Goal: Communication & Community: Answer question/provide support

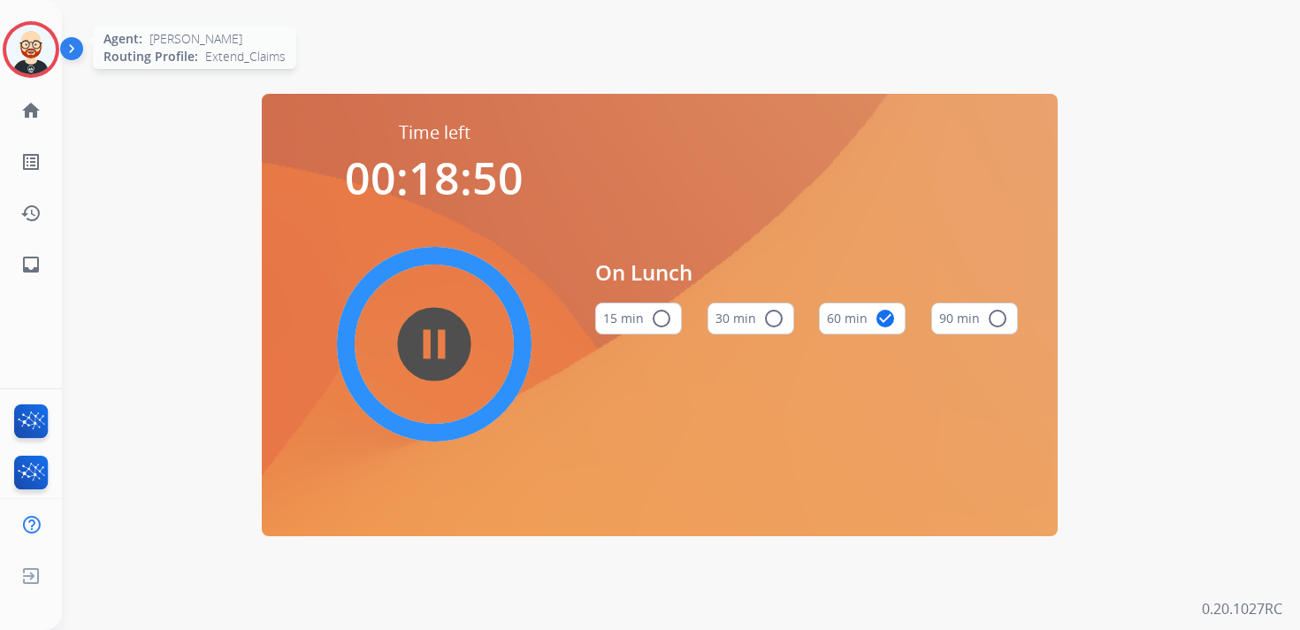
click at [24, 37] on img at bounding box center [31, 50] width 50 height 50
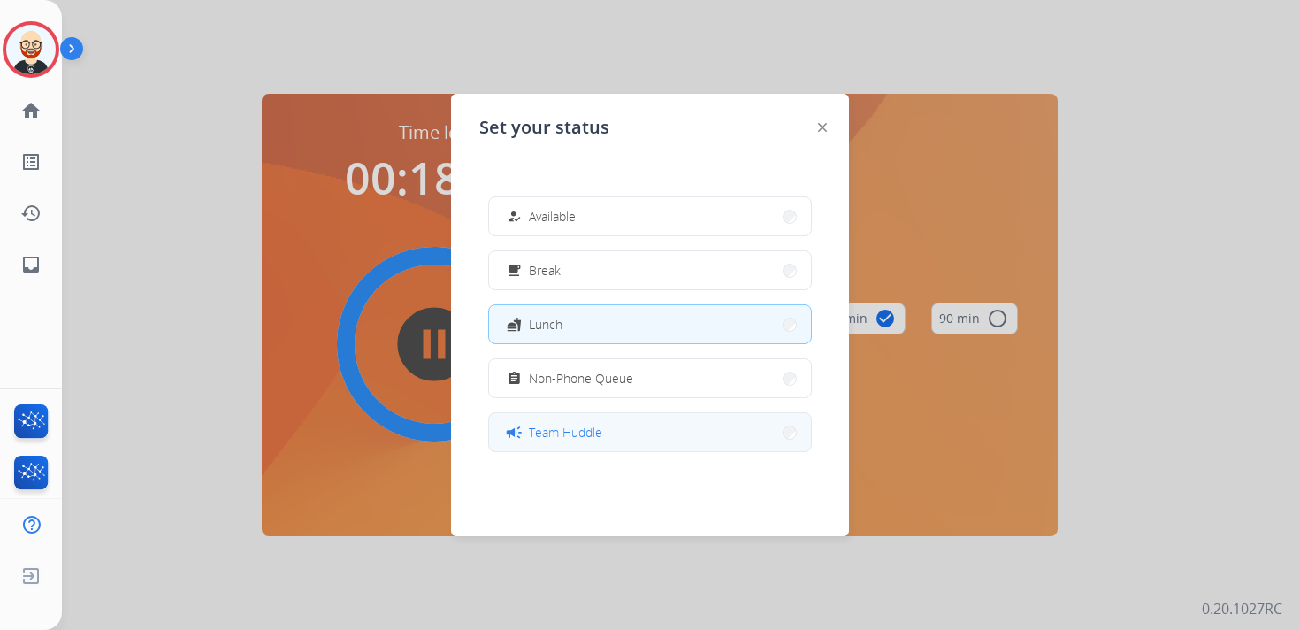
click at [592, 441] on div "campaign Team Huddle" at bounding box center [552, 432] width 99 height 21
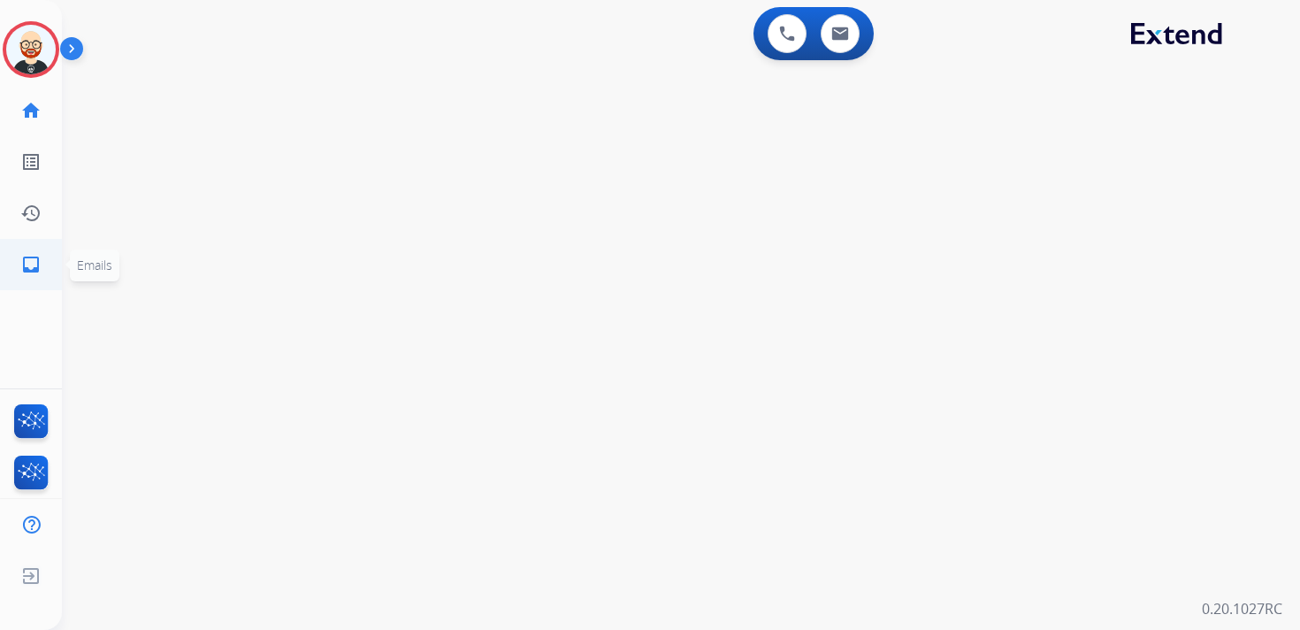
click at [38, 258] on mat-icon "inbox" at bounding box center [30, 264] width 21 height 21
select select "**********"
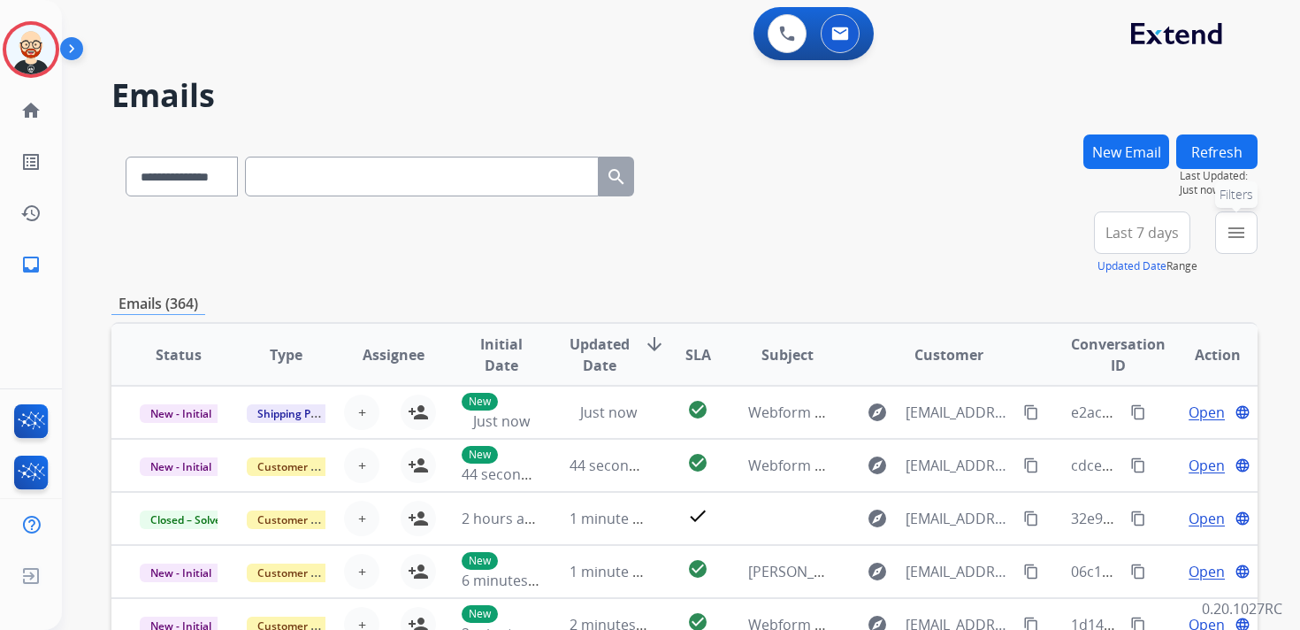
click at [1227, 239] on mat-icon "menu" at bounding box center [1236, 232] width 21 height 21
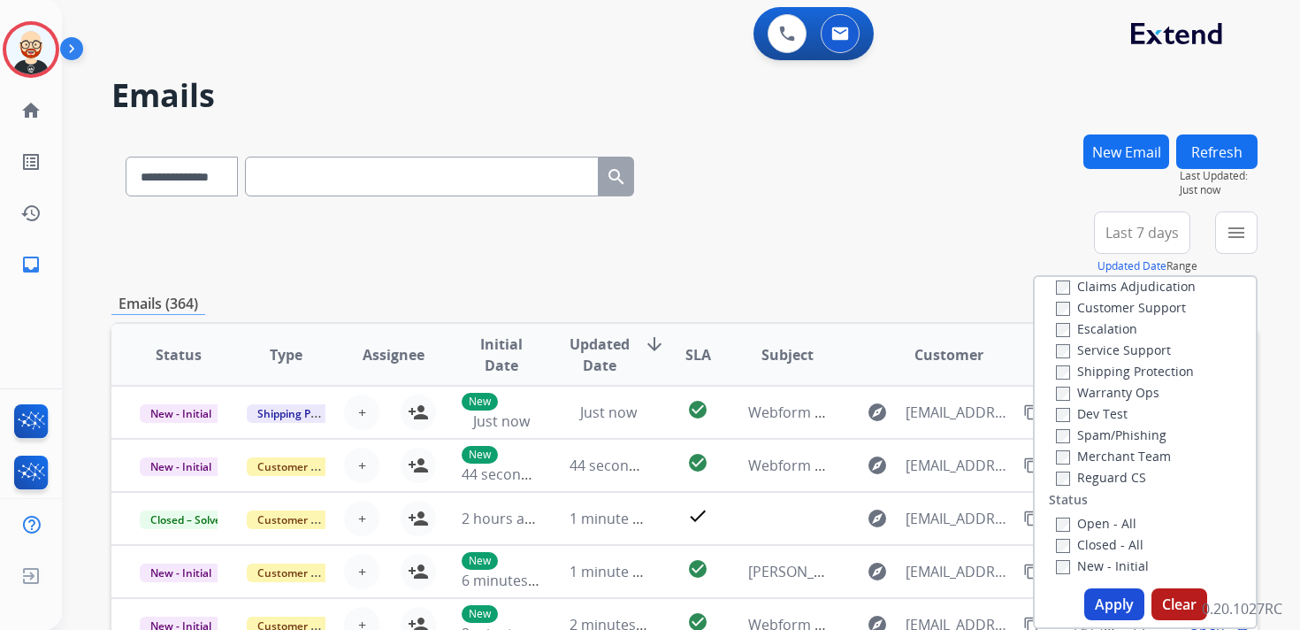
scroll to position [35, 0]
click at [1094, 349] on label "Service Support" at bounding box center [1113, 348] width 115 height 17
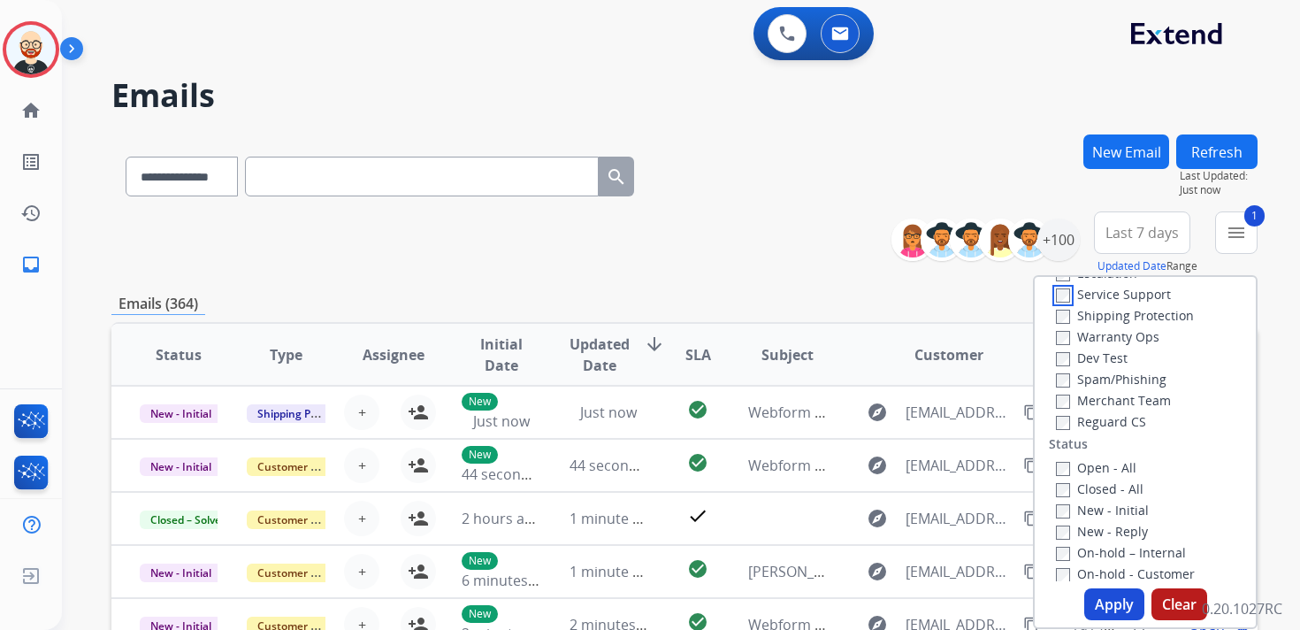
scroll to position [97, 0]
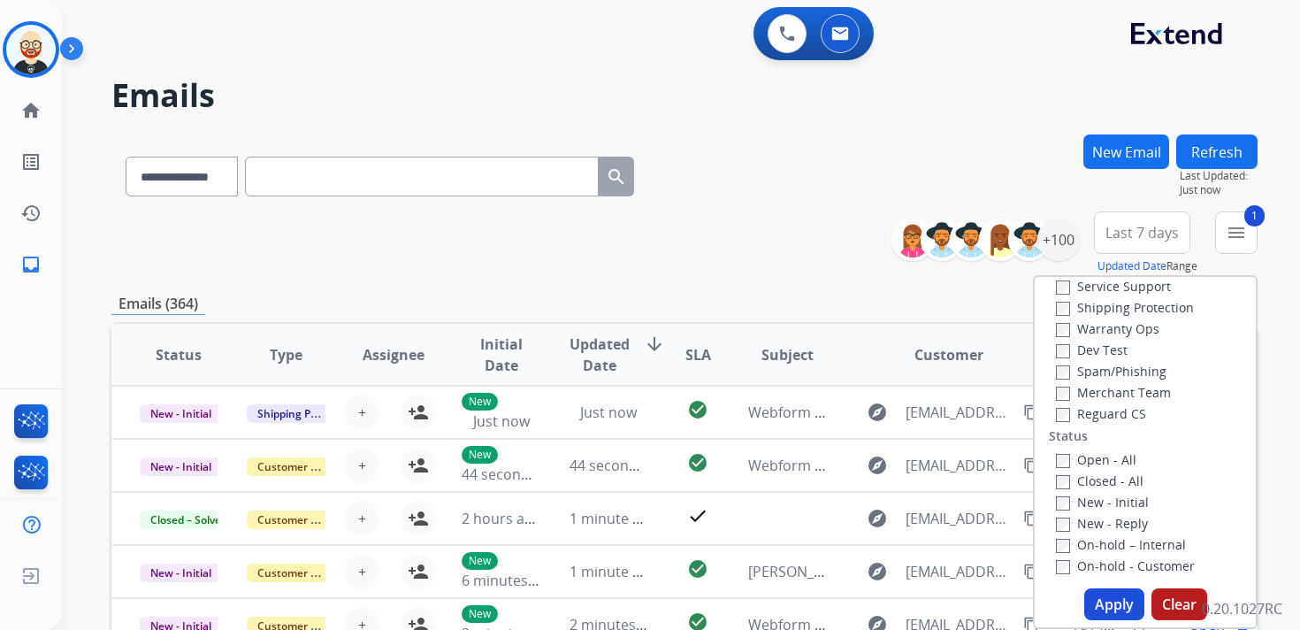
click at [1089, 508] on label "New - Initial" at bounding box center [1102, 501] width 93 height 17
click at [1089, 525] on label "New - Reply" at bounding box center [1102, 523] width 92 height 17
click at [1096, 605] on button "Apply" at bounding box center [1114, 604] width 60 height 32
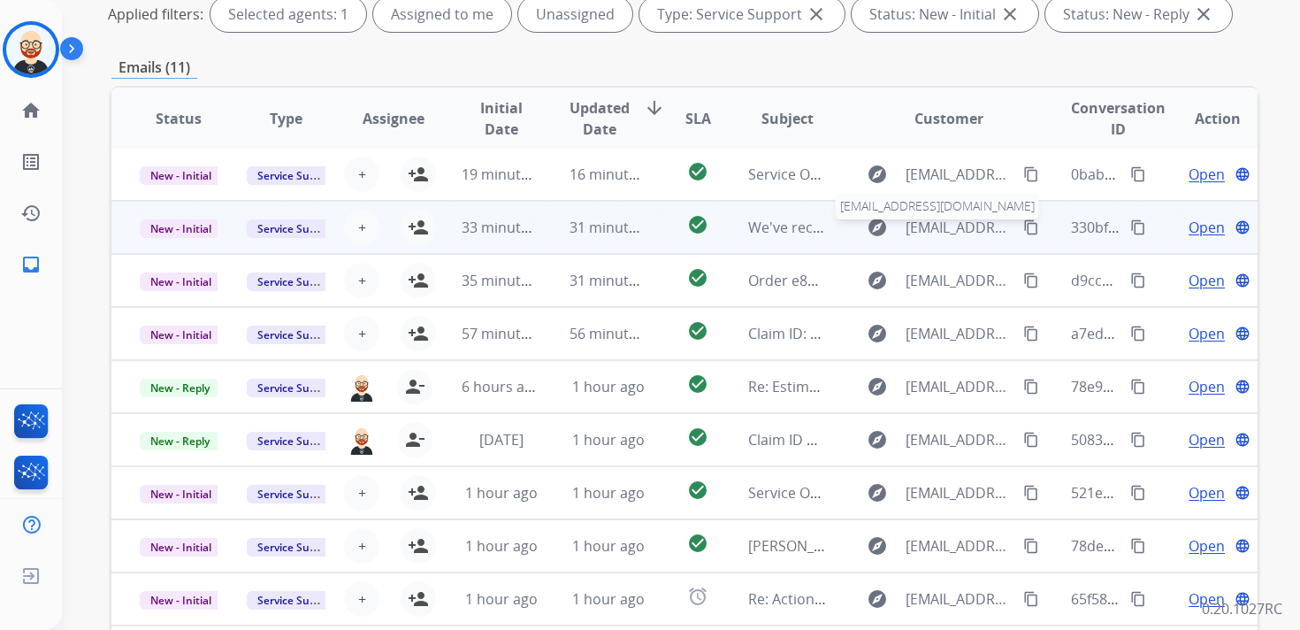
scroll to position [287, 0]
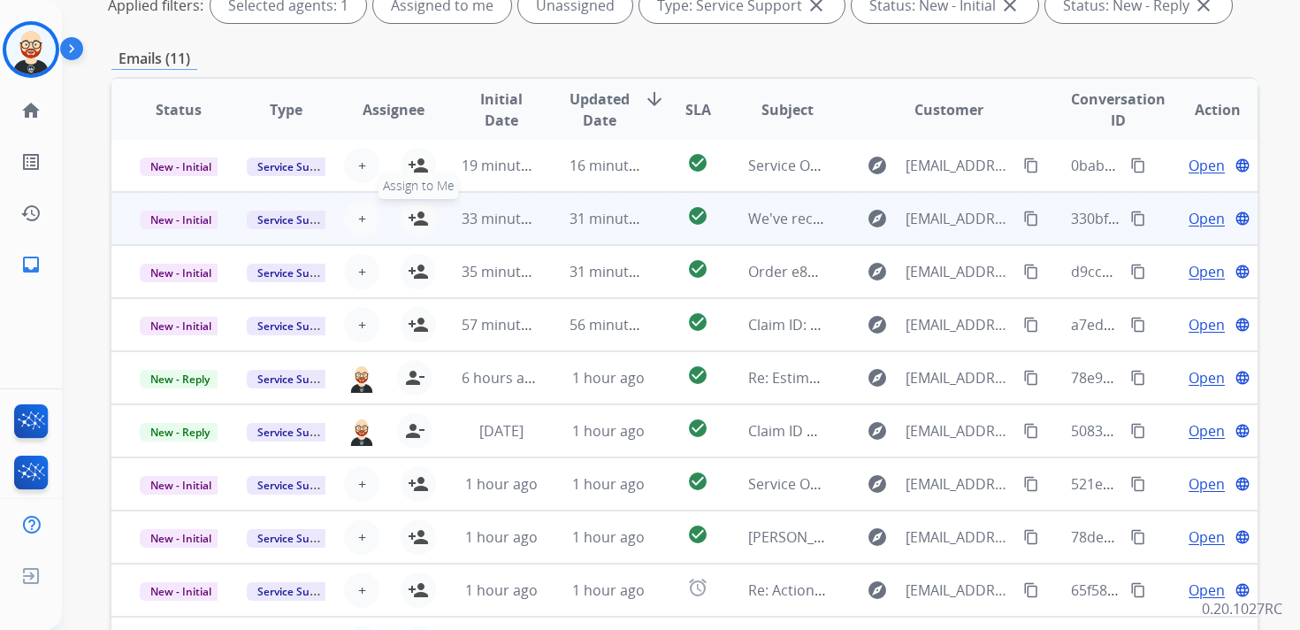
click at [419, 220] on mat-icon "person_add" at bounding box center [418, 218] width 21 height 21
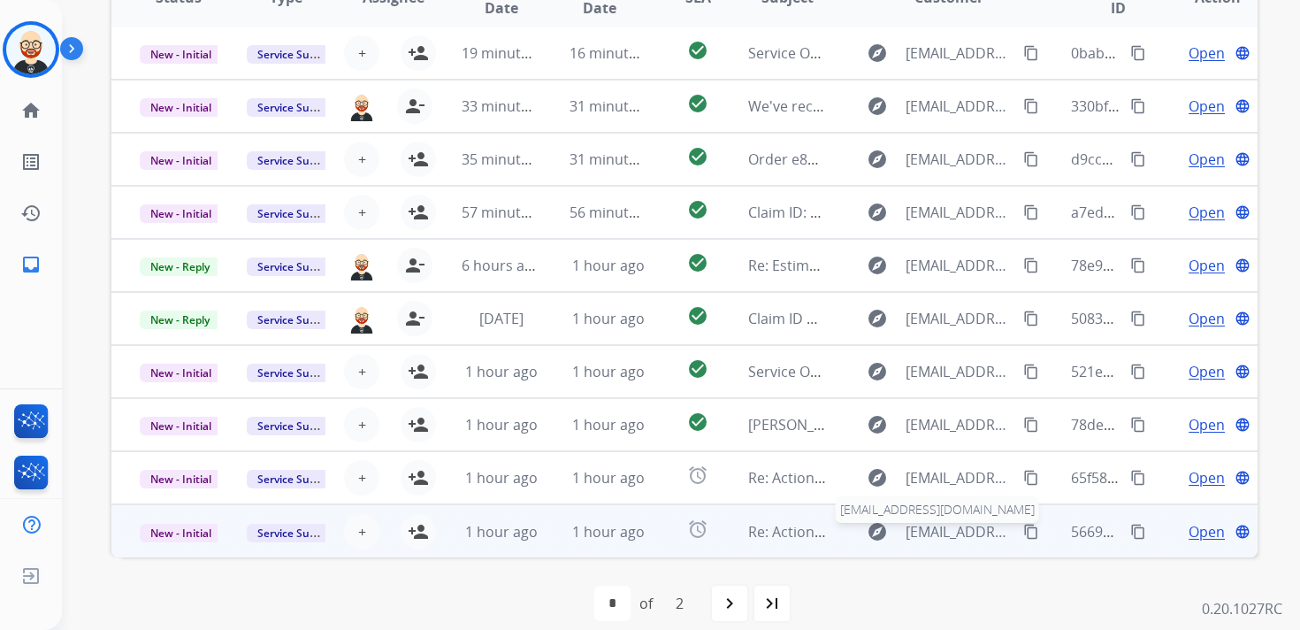
scroll to position [419, 0]
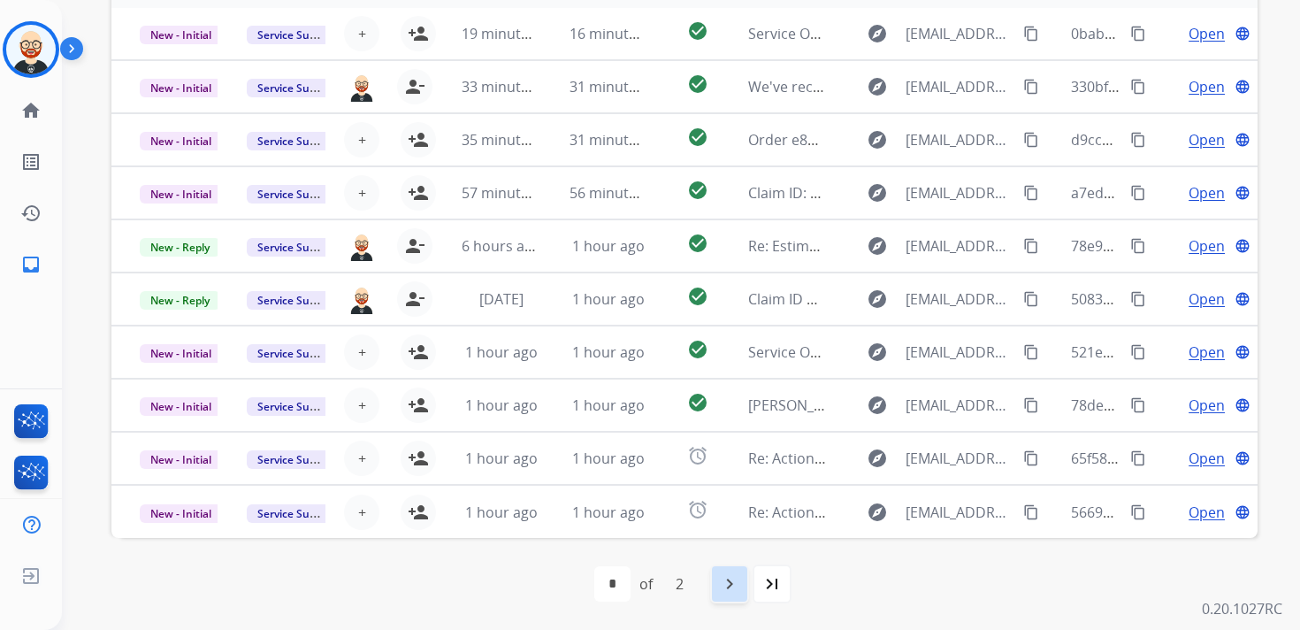
click at [728, 592] on mat-icon "navigate_next" at bounding box center [729, 583] width 21 height 21
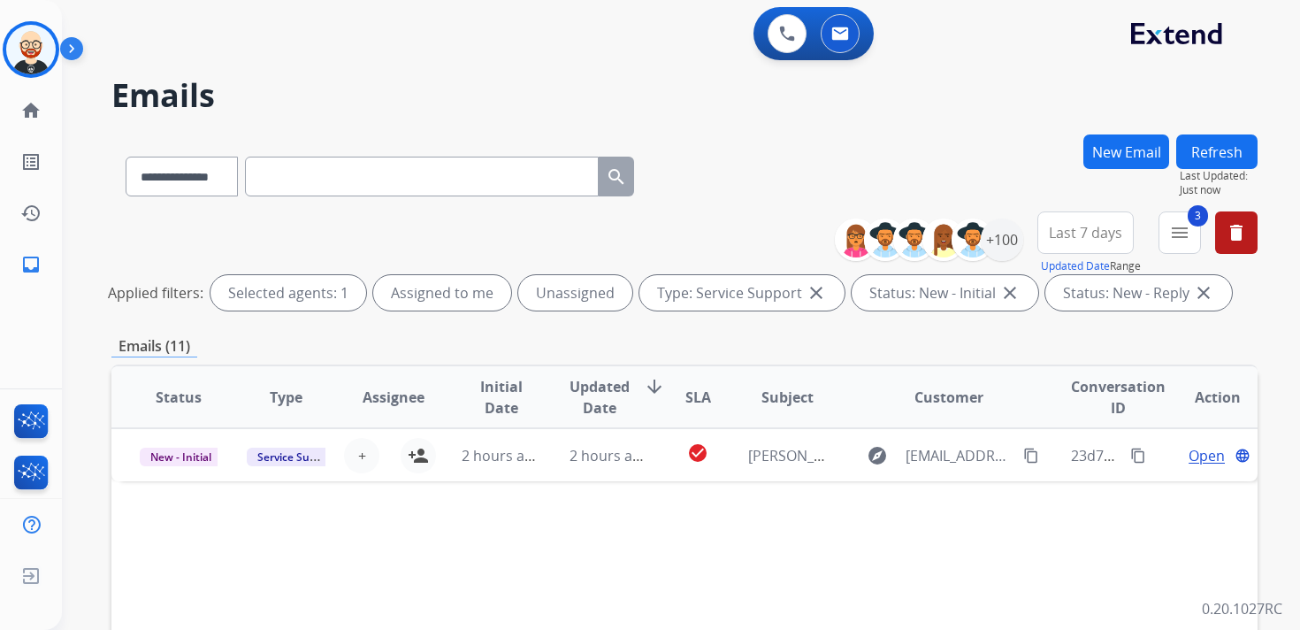
scroll to position [0, 0]
click at [1016, 232] on div "+100" at bounding box center [1002, 239] width 42 height 42
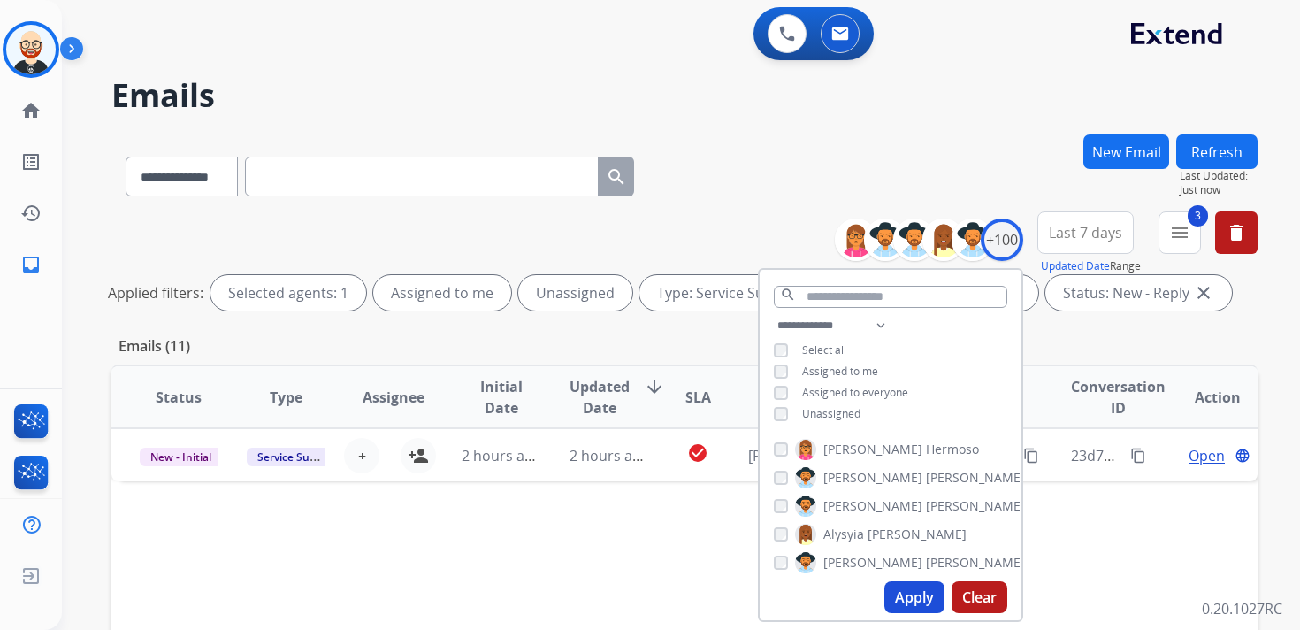
click at [841, 412] on span "Unassigned" at bounding box center [831, 413] width 58 height 15
click at [907, 600] on button "Apply" at bounding box center [914, 597] width 60 height 32
select select "*"
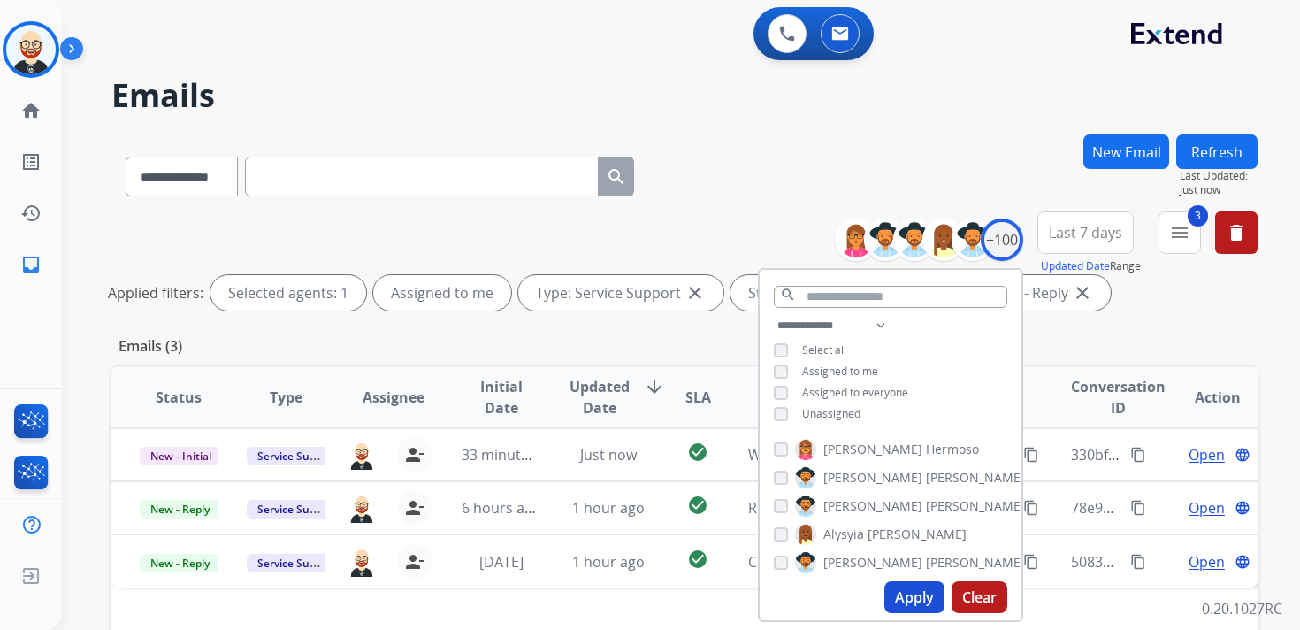
click at [593, 390] on span "Updated Date" at bounding box center [600, 397] width 60 height 42
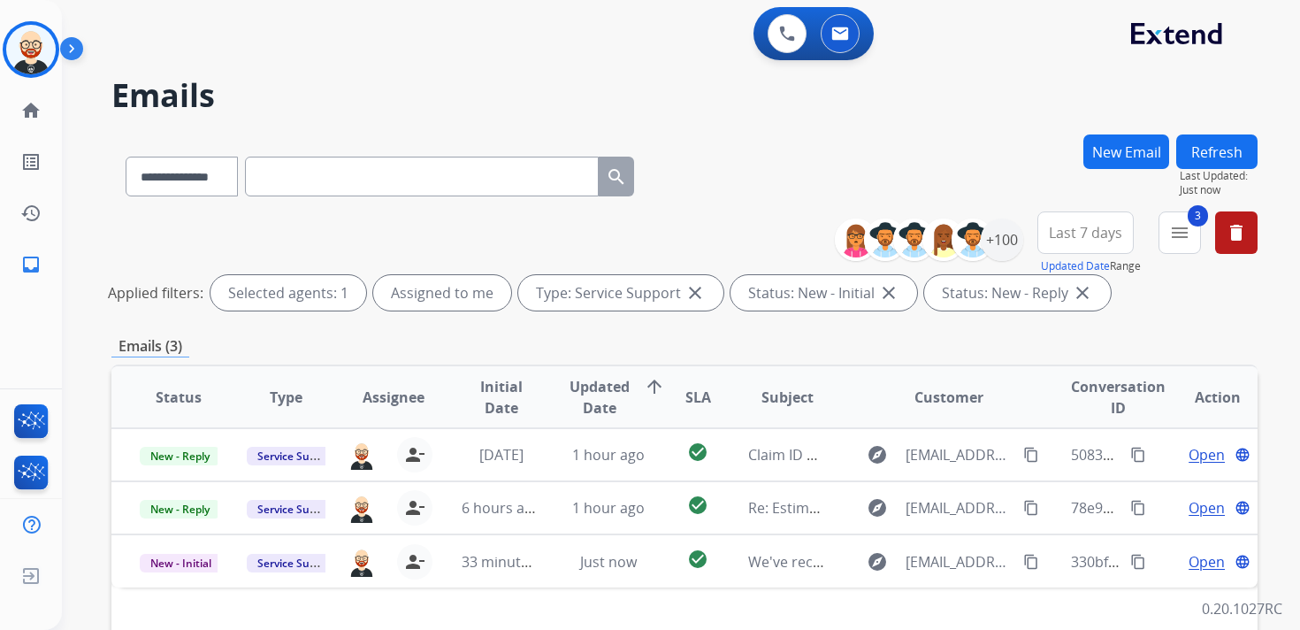
click at [1091, 234] on span "Last 7 days" at bounding box center [1085, 232] width 73 height 7
click at [1063, 445] on div "Last 90 days" at bounding box center [1079, 447] width 97 height 27
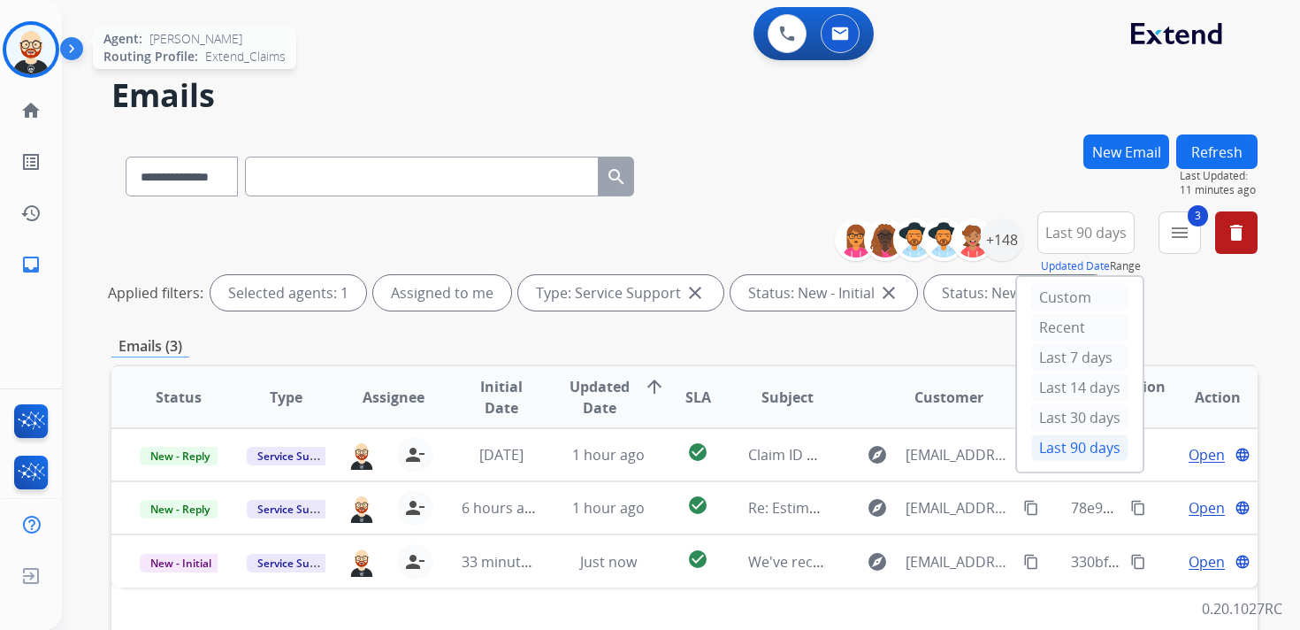
click at [22, 46] on img at bounding box center [31, 50] width 50 height 50
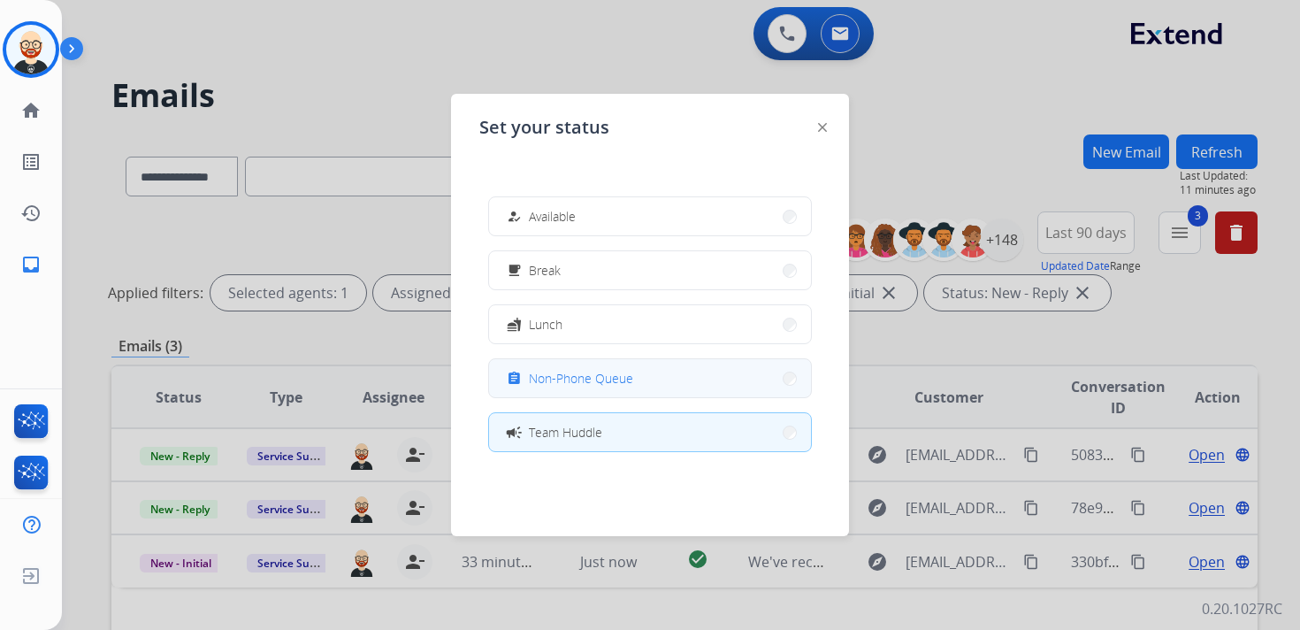
click at [547, 364] on button "assignment Non-Phone Queue" at bounding box center [650, 378] width 322 height 38
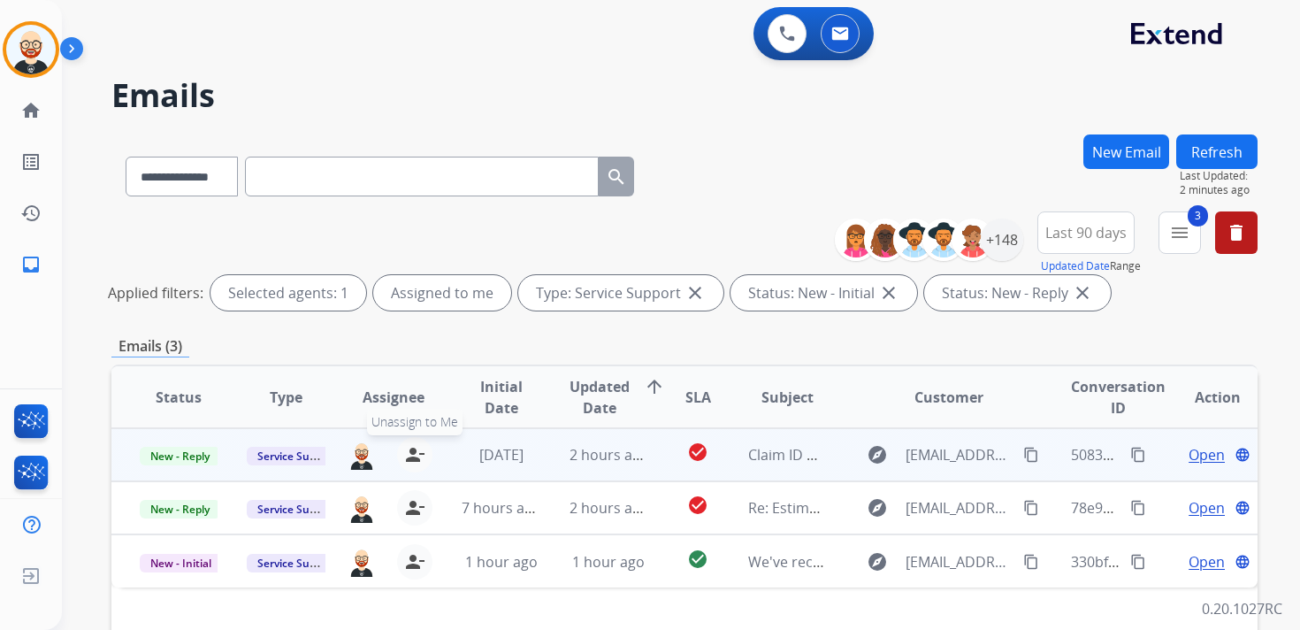
click at [411, 455] on mat-icon "person_remove" at bounding box center [414, 454] width 21 height 21
click at [411, 455] on mat-icon "person_add" at bounding box center [418, 454] width 21 height 21
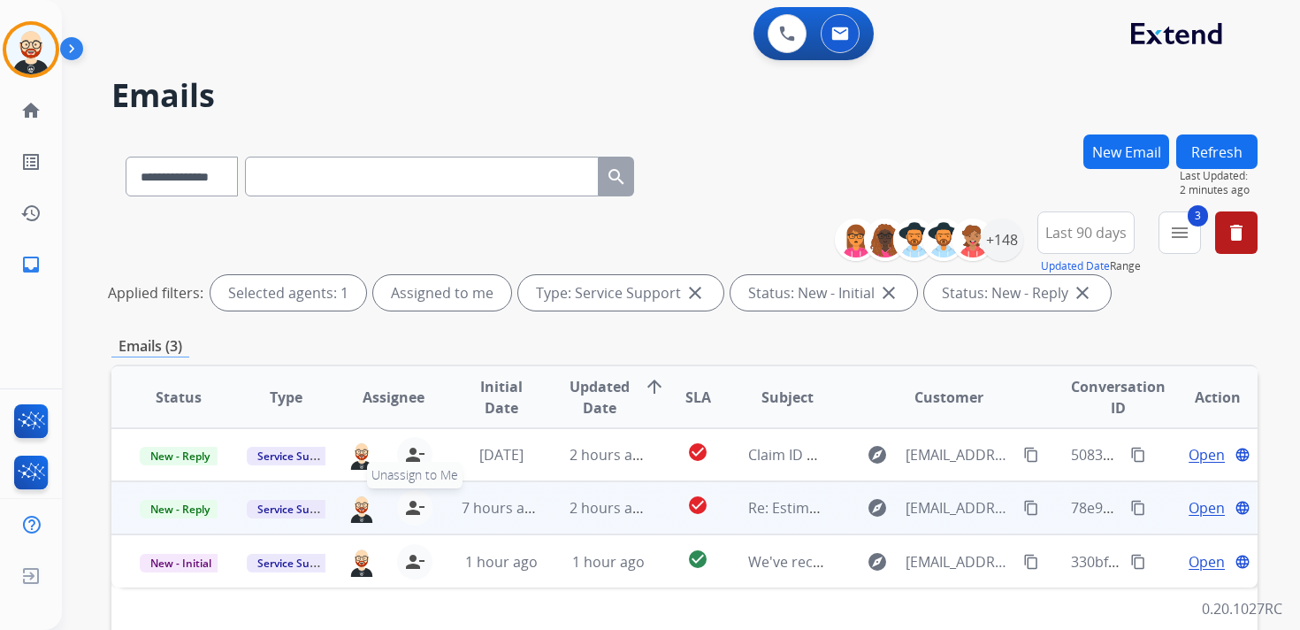
click at [411, 514] on mat-icon "person_remove" at bounding box center [414, 507] width 21 height 21
click at [411, 514] on mat-icon "person_add" at bounding box center [418, 507] width 21 height 21
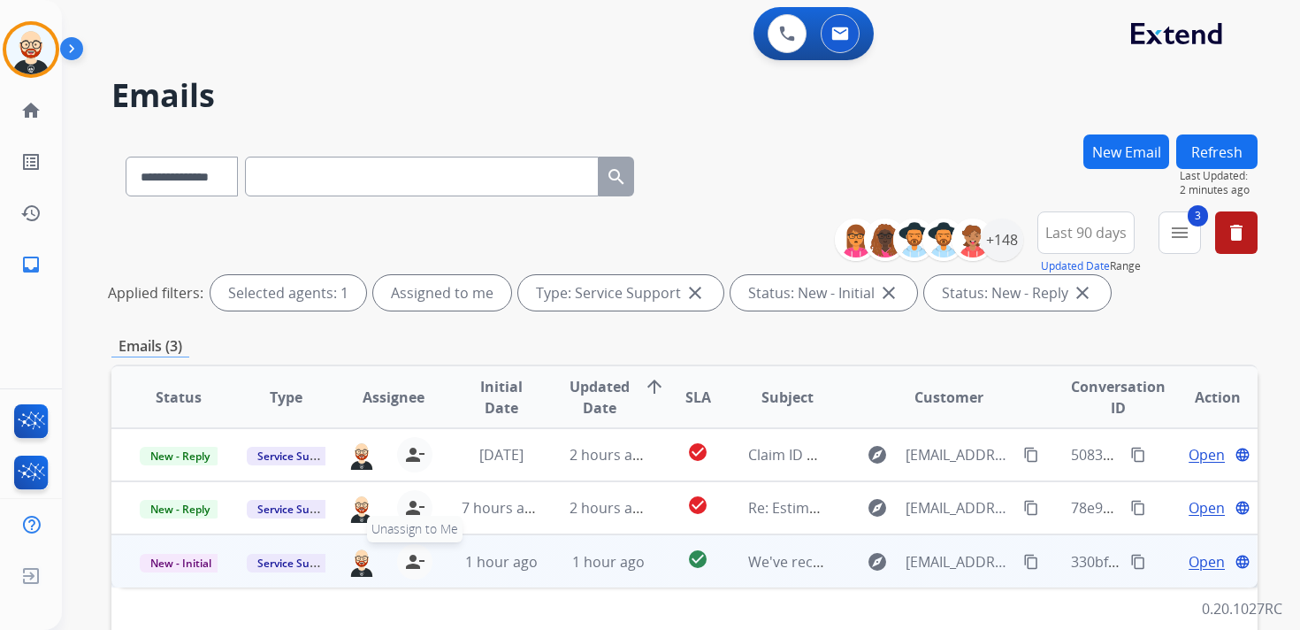
click at [415, 561] on mat-icon "person_remove" at bounding box center [414, 561] width 21 height 21
click at [415, 561] on mat-icon "person_add" at bounding box center [418, 561] width 21 height 21
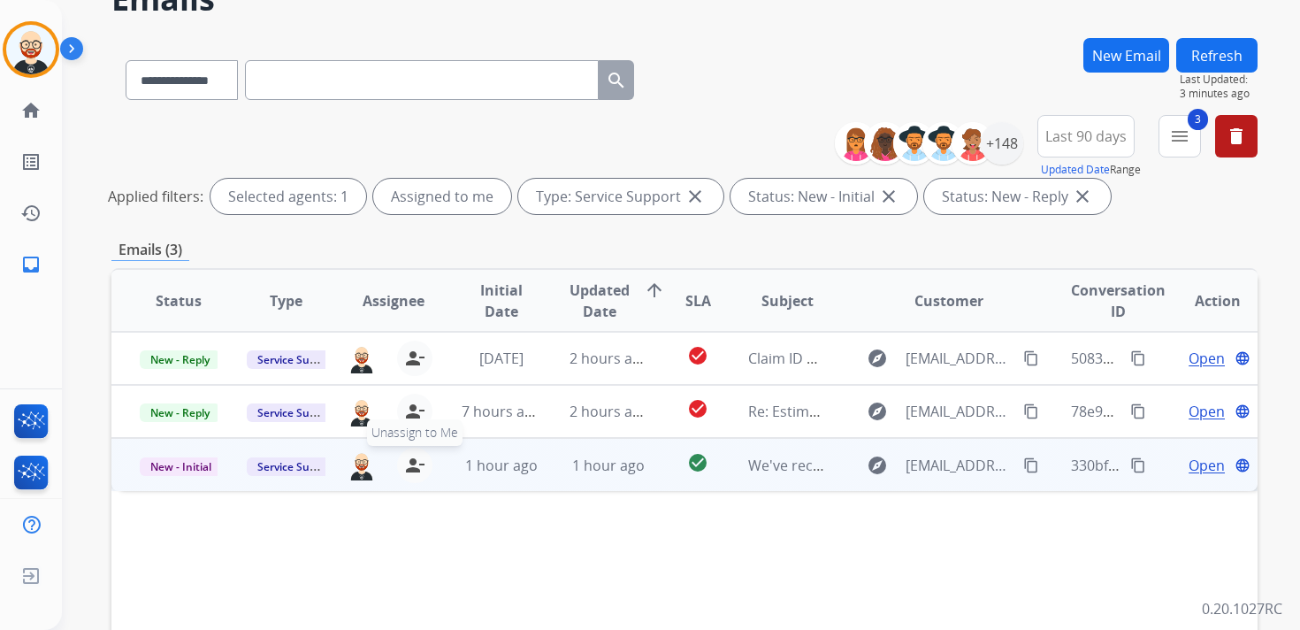
scroll to position [54, 0]
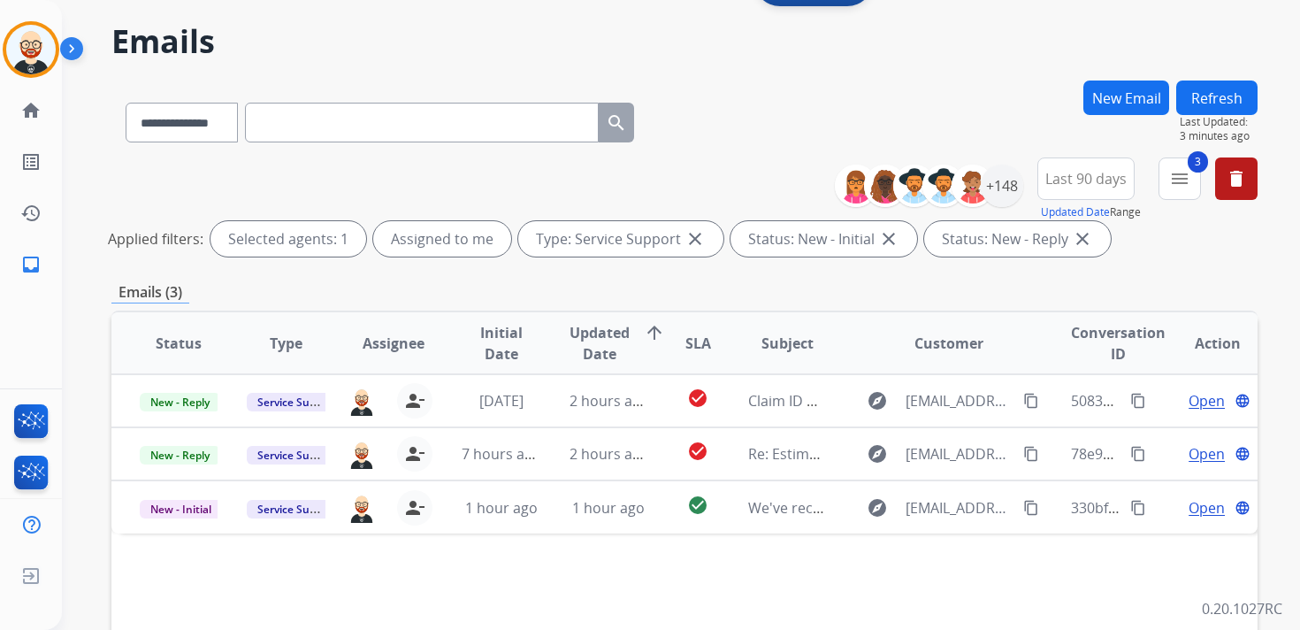
click at [1207, 105] on button "Refresh" at bounding box center [1216, 97] width 81 height 34
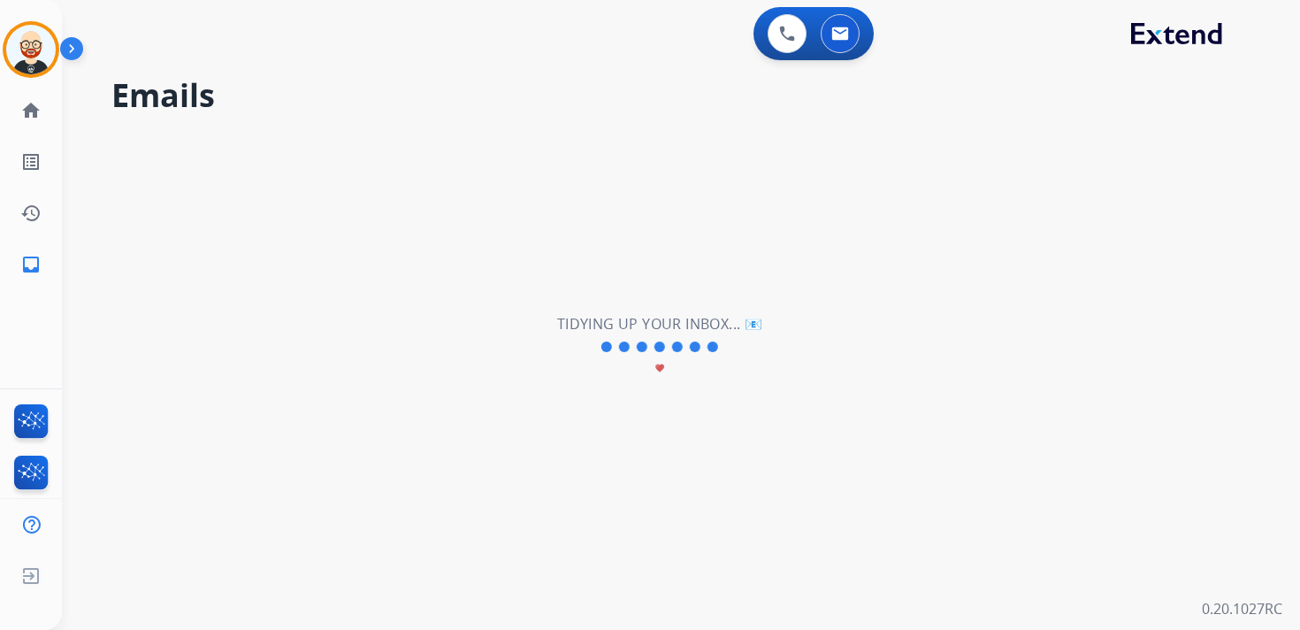
scroll to position [0, 0]
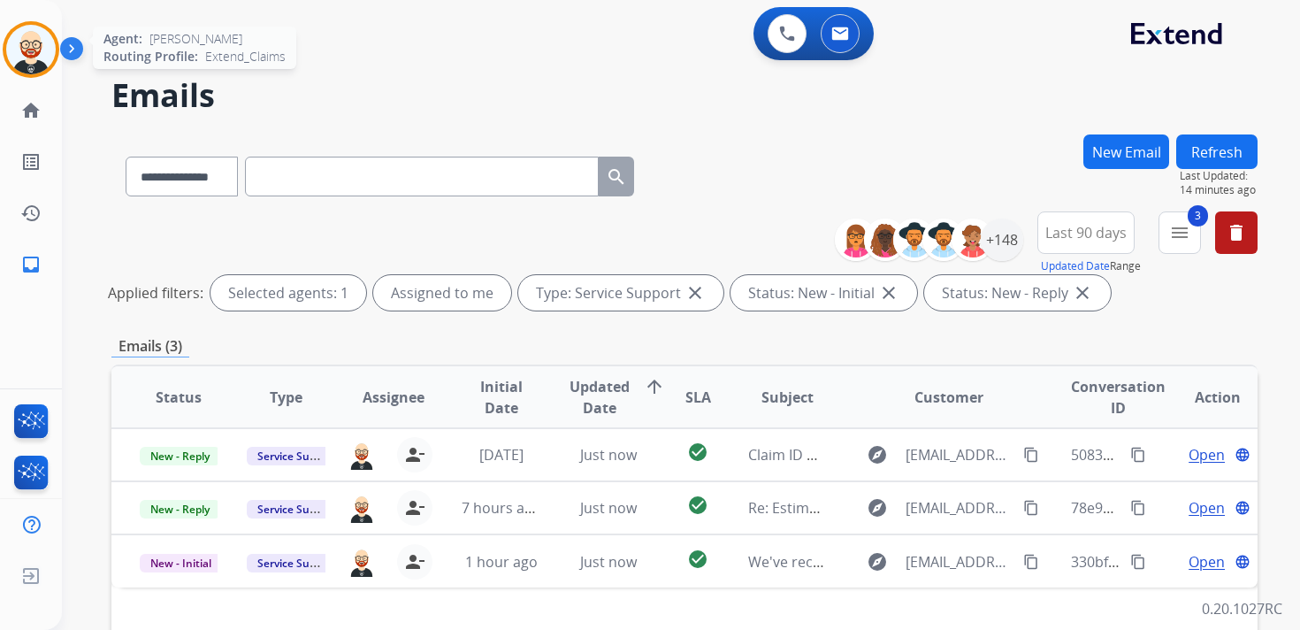
click at [18, 55] on img at bounding box center [31, 50] width 50 height 50
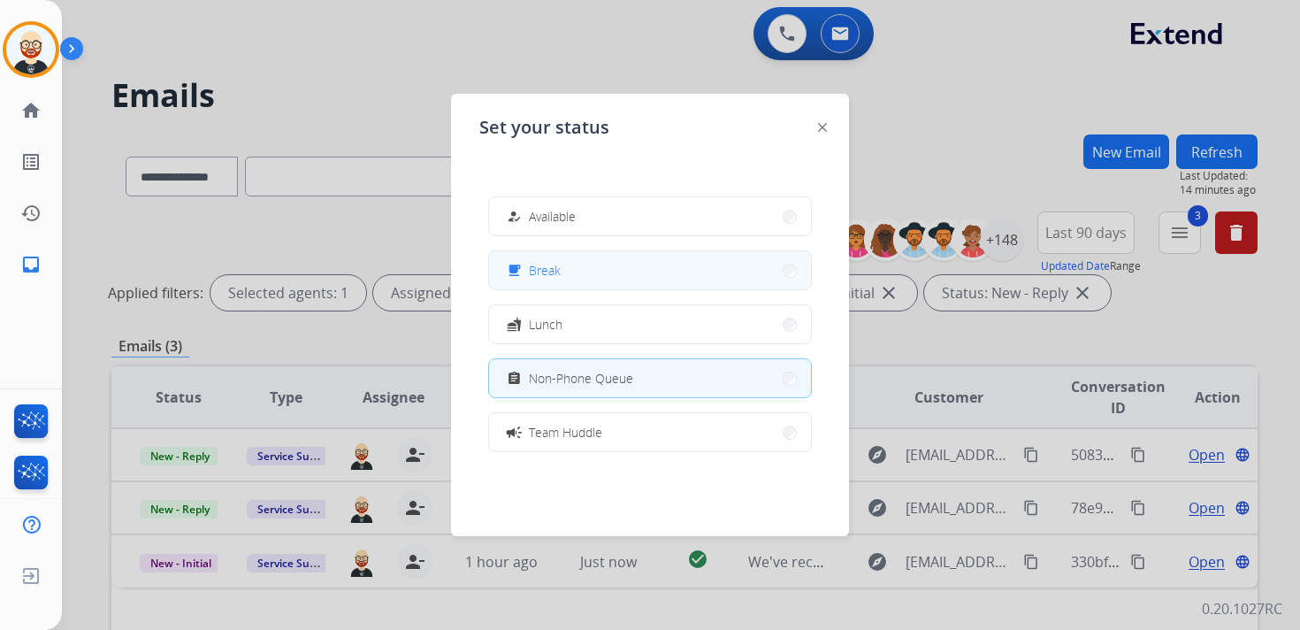
click at [646, 279] on button "free_breakfast Break" at bounding box center [650, 270] width 322 height 38
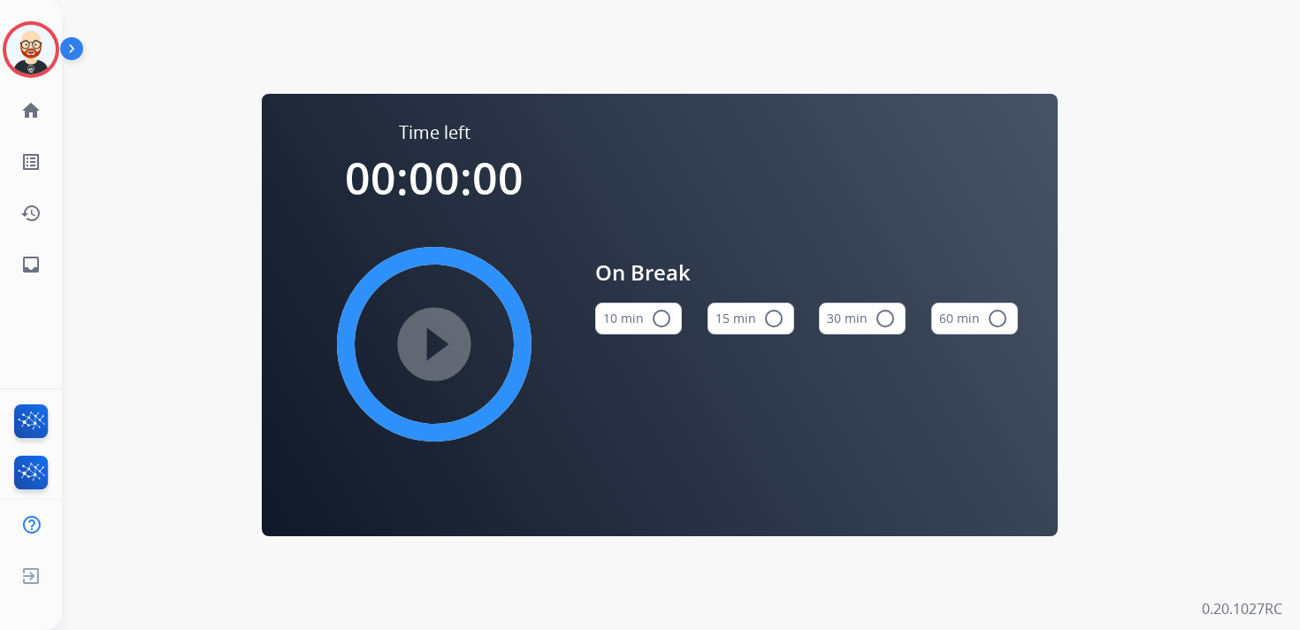
click at [763, 323] on mat-icon "radio_button_unchecked" at bounding box center [773, 318] width 21 height 21
click at [441, 338] on mat-icon "play_circle_filled" at bounding box center [434, 343] width 21 height 21
click at [42, 67] on img at bounding box center [31, 50] width 50 height 50
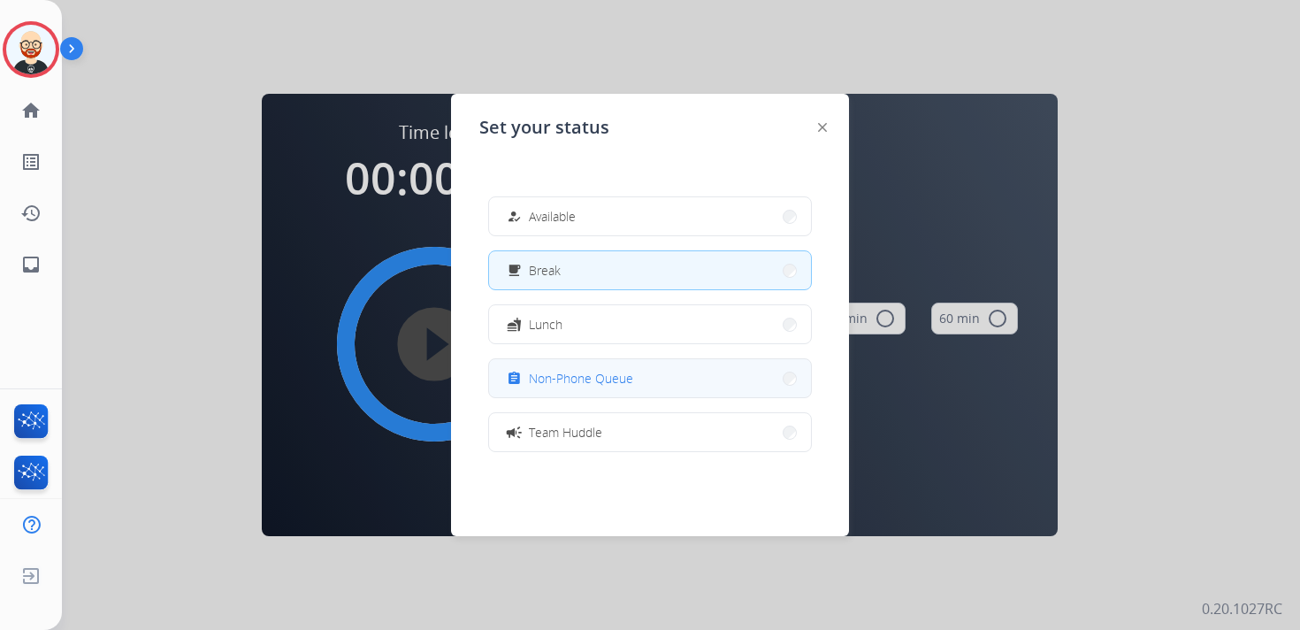
click at [592, 378] on span "Non-Phone Queue" at bounding box center [581, 378] width 104 height 19
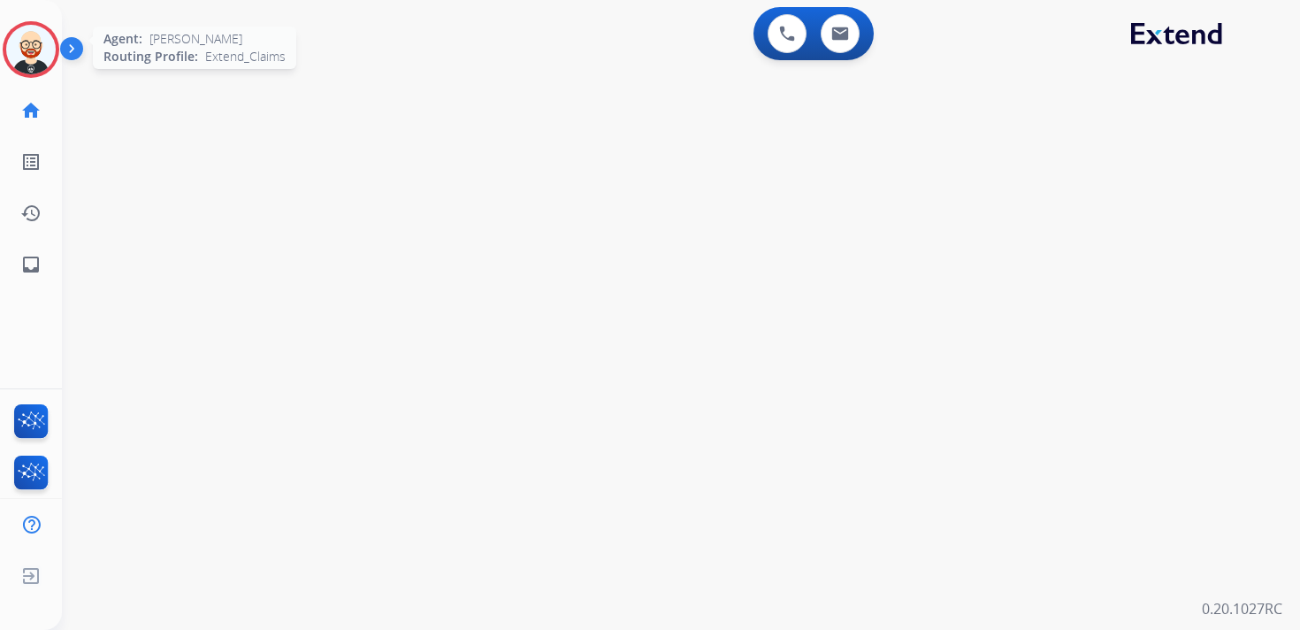
click at [33, 65] on img at bounding box center [31, 50] width 50 height 50
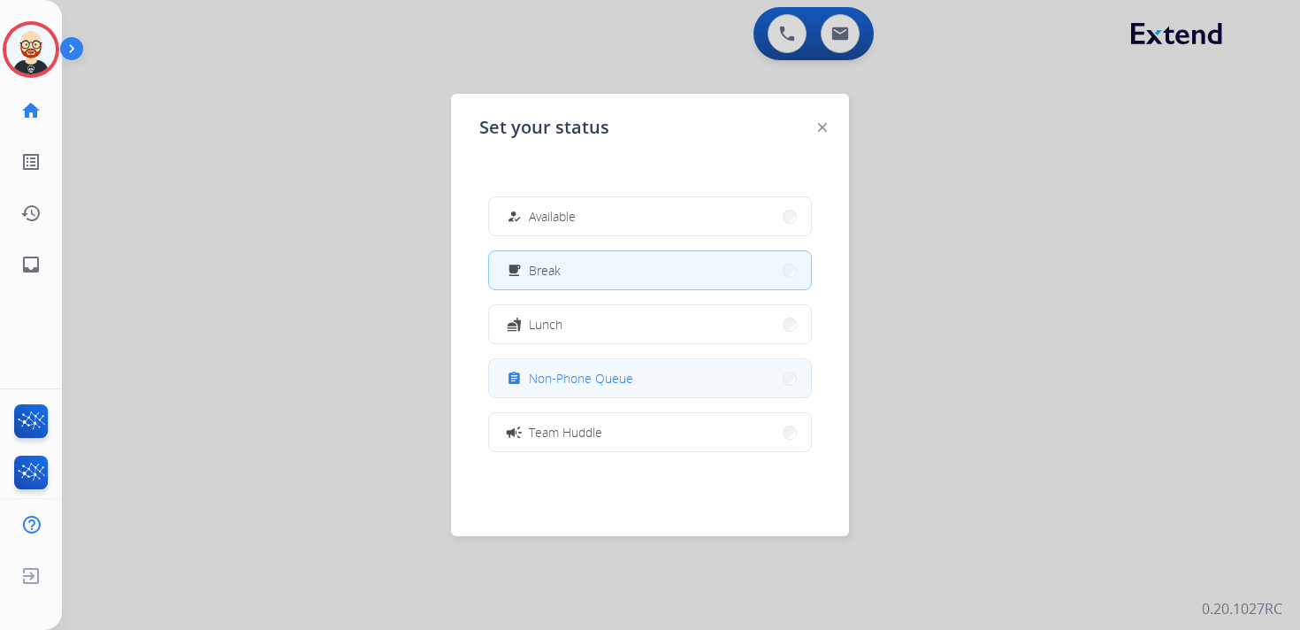
click at [571, 373] on span "Non-Phone Queue" at bounding box center [581, 378] width 104 height 19
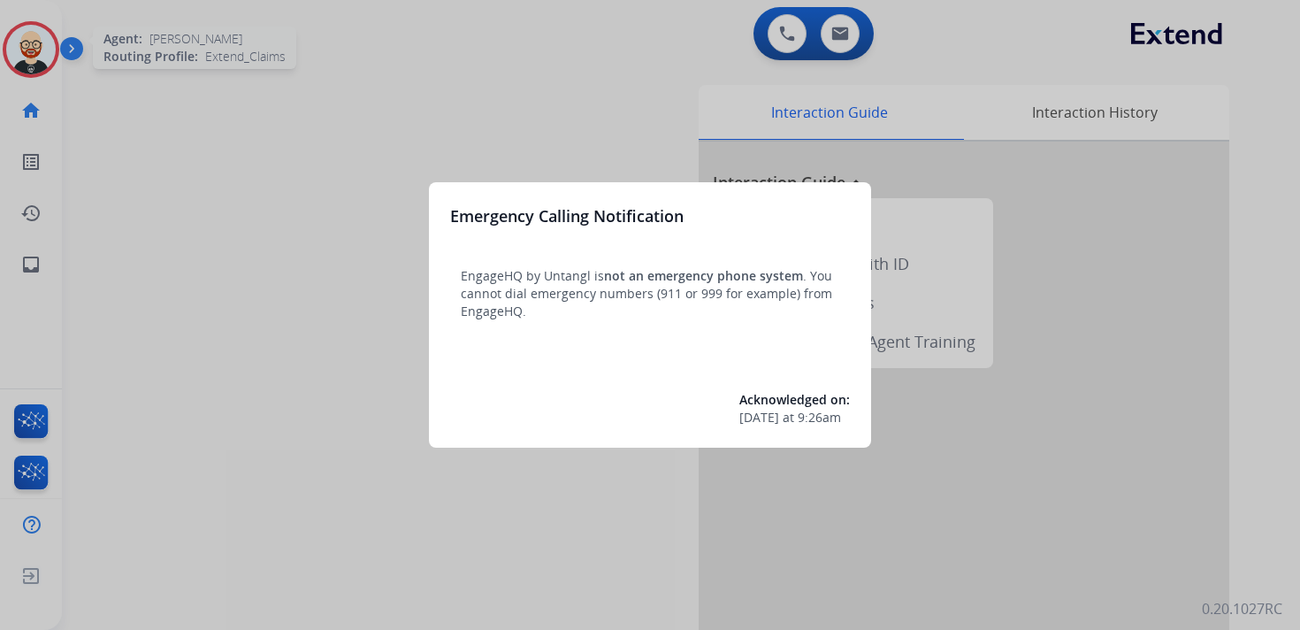
click at [35, 265] on div at bounding box center [650, 315] width 1300 height 630
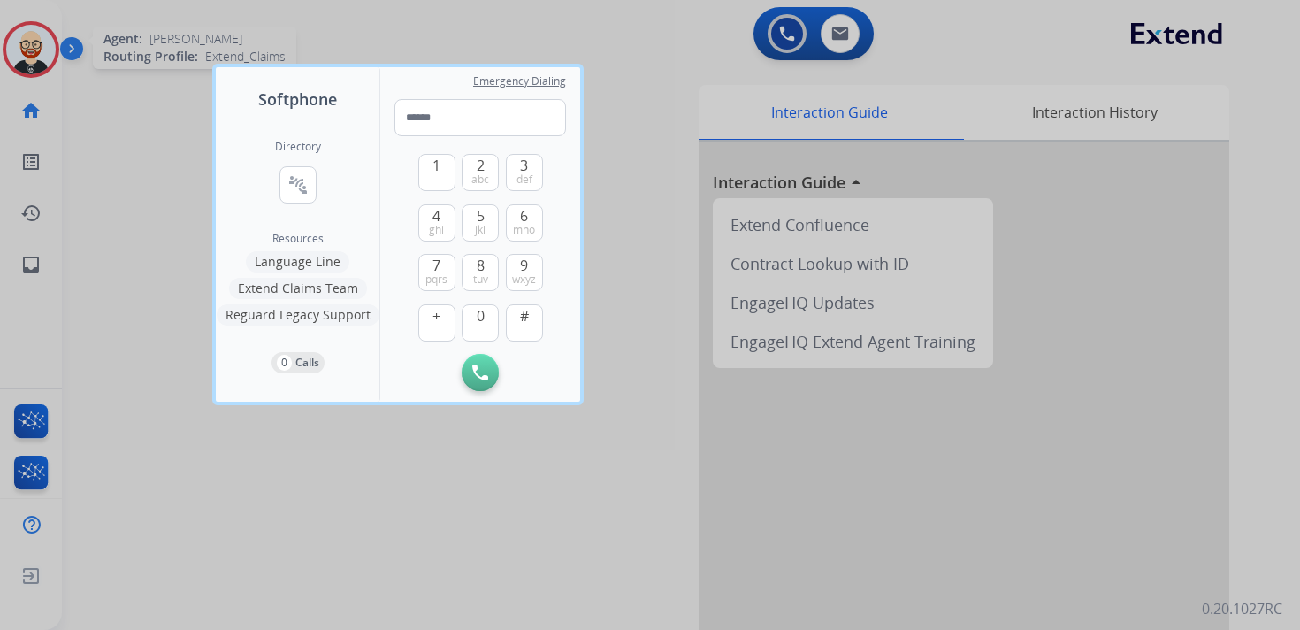
click at [35, 265] on div at bounding box center [650, 315] width 1300 height 630
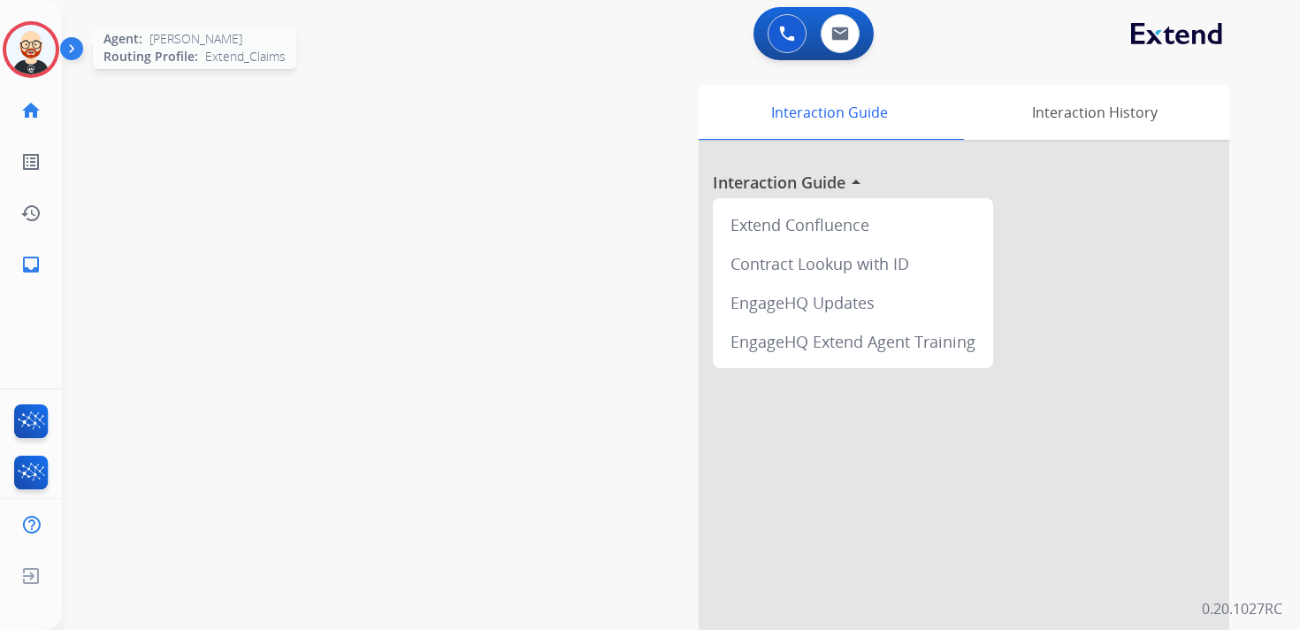
click at [35, 265] on mat-icon "inbox" at bounding box center [30, 264] width 21 height 21
select select "**********"
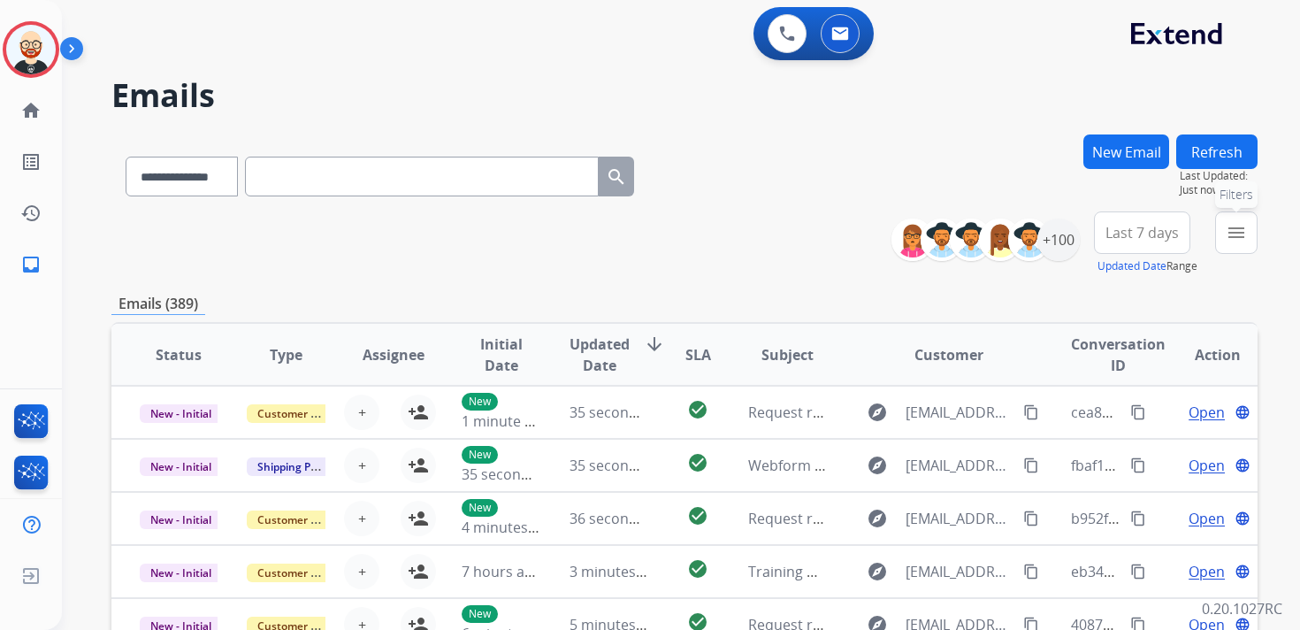
click at [1243, 229] on mat-icon "menu" at bounding box center [1236, 232] width 21 height 21
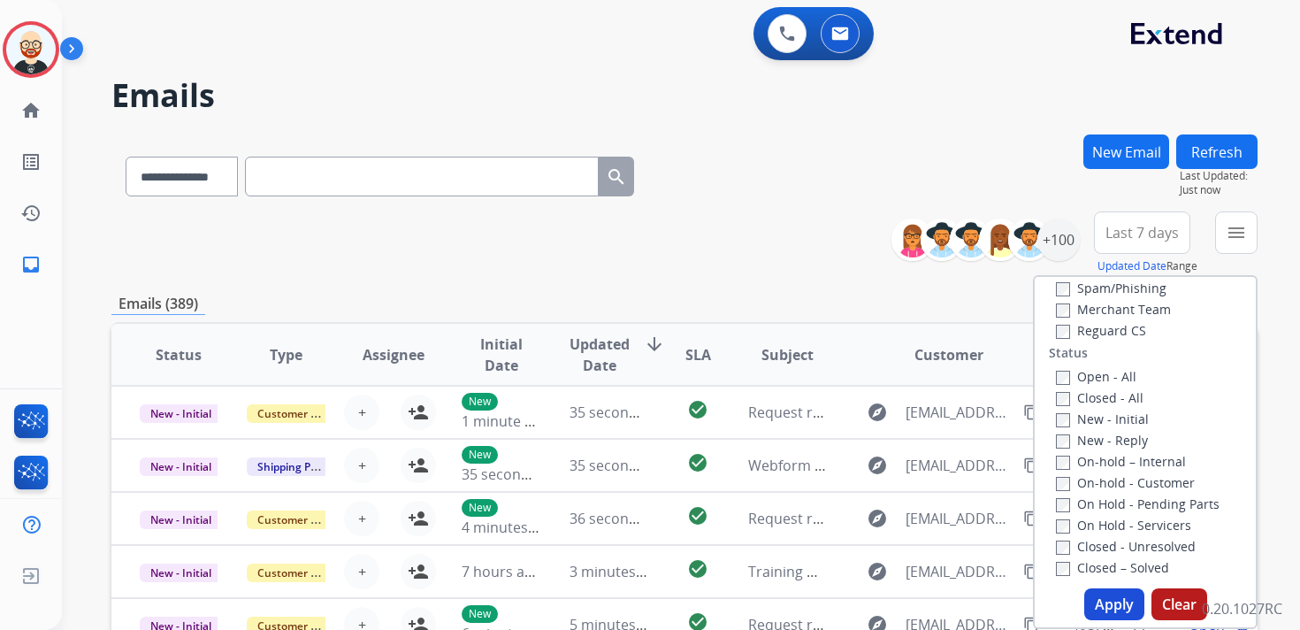
scroll to position [217, 0]
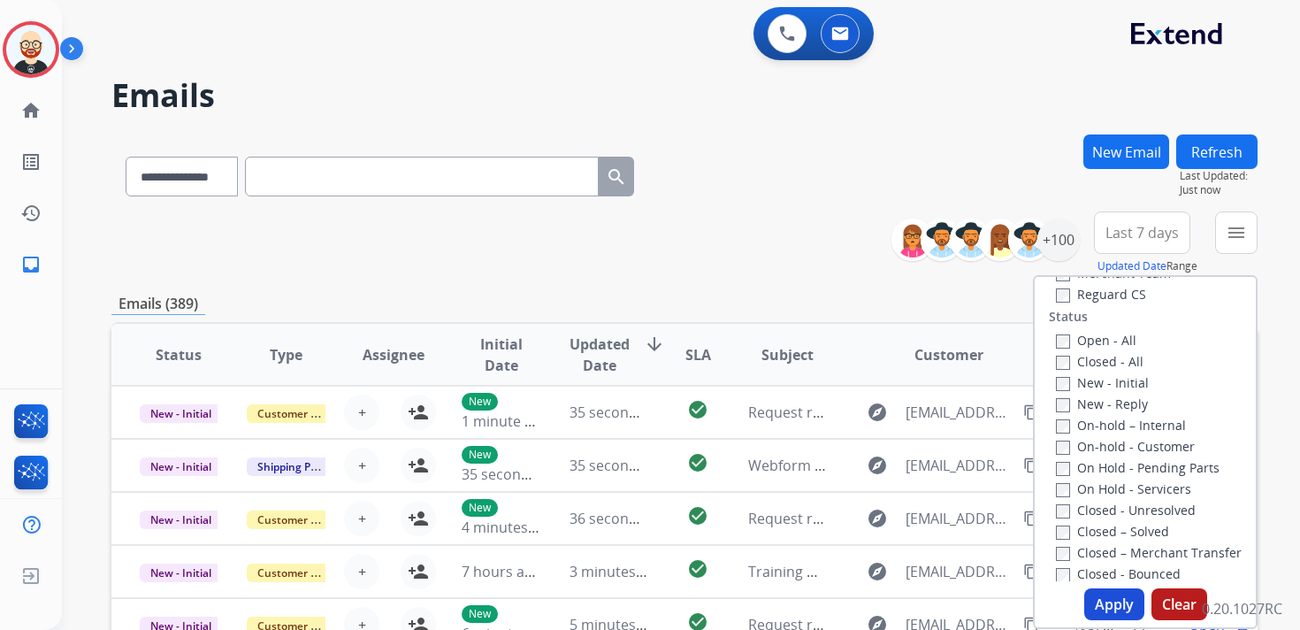
click at [1071, 379] on label "New - Initial" at bounding box center [1102, 382] width 93 height 17
click at [1071, 407] on label "New - Reply" at bounding box center [1102, 403] width 92 height 17
click at [1100, 600] on button "Apply" at bounding box center [1114, 604] width 60 height 32
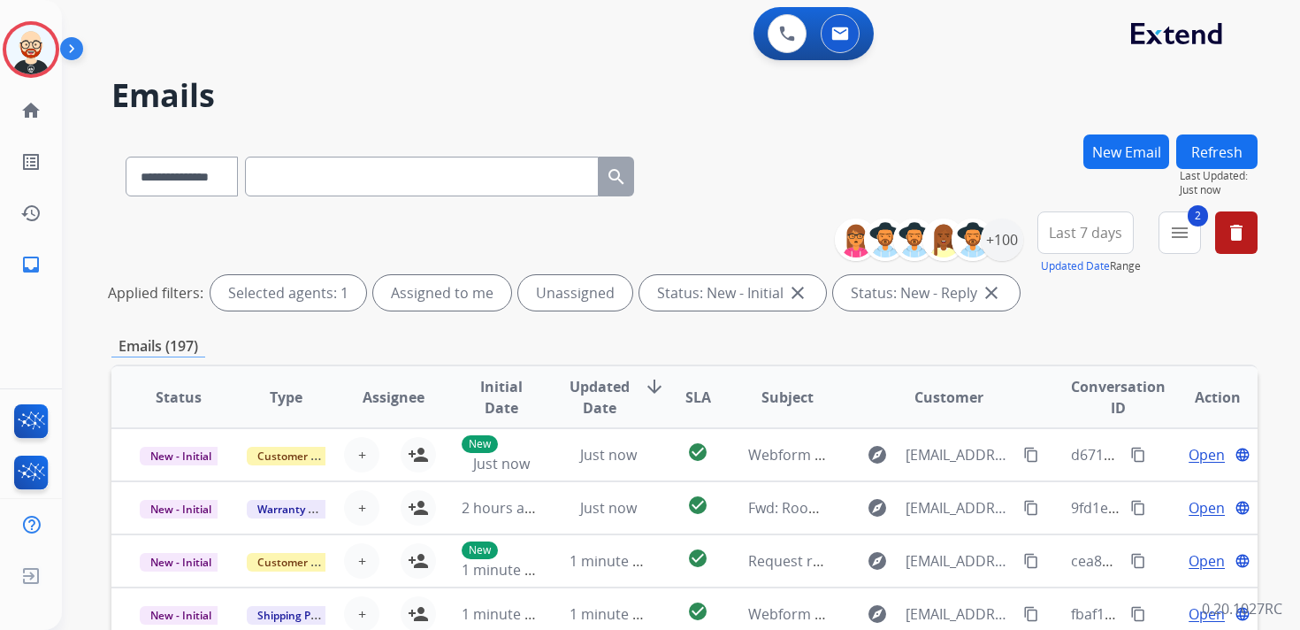
click at [1076, 236] on span "Last 7 days" at bounding box center [1085, 232] width 73 height 7
click at [1089, 445] on div "Last 90 days" at bounding box center [1079, 447] width 97 height 27
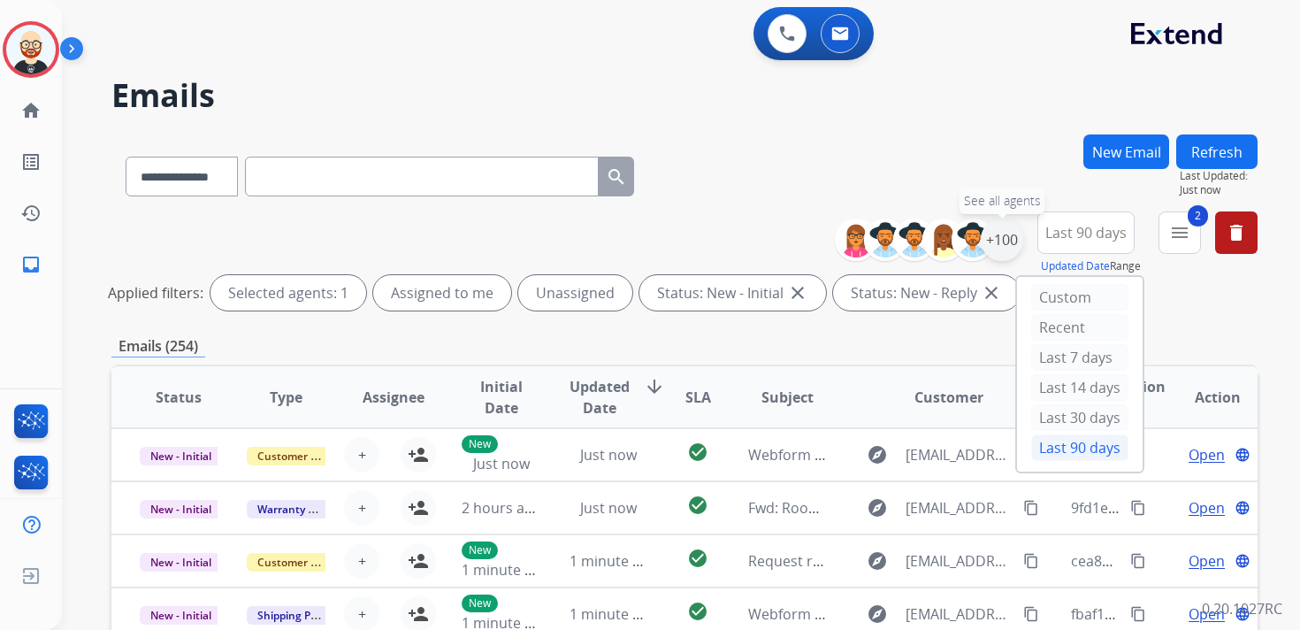
click at [1000, 249] on div "+100" at bounding box center [1002, 239] width 42 height 42
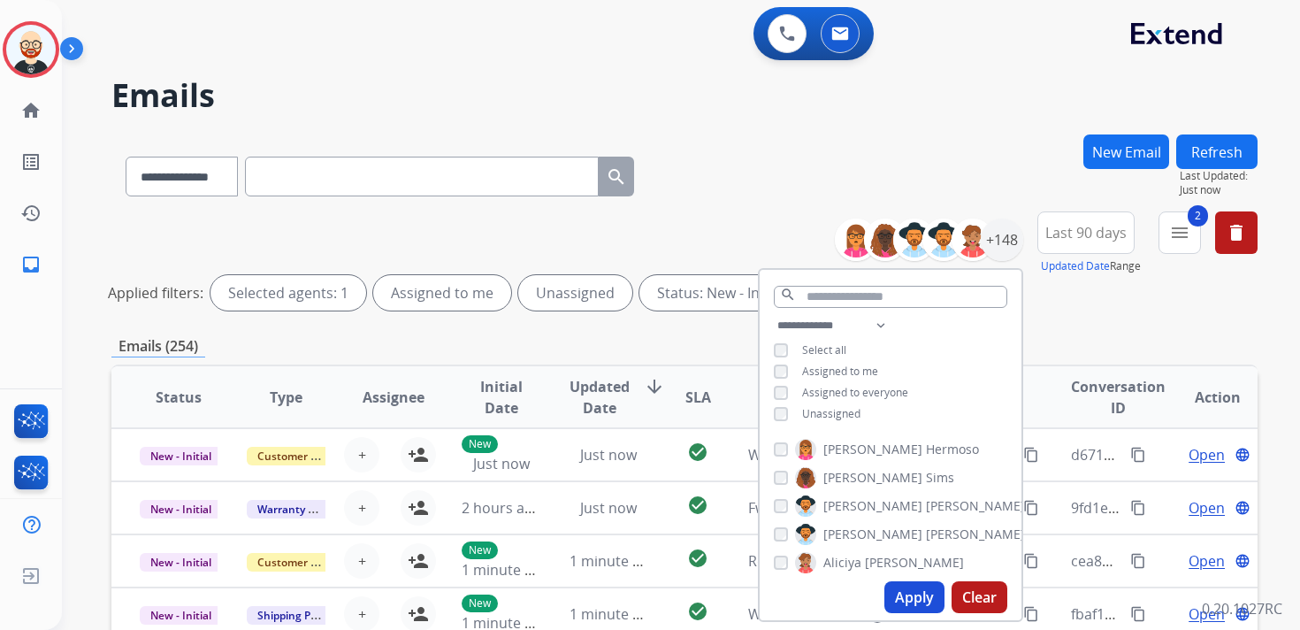
click at [834, 418] on span "Unassigned" at bounding box center [831, 413] width 58 height 15
click at [921, 601] on button "Apply" at bounding box center [914, 597] width 60 height 32
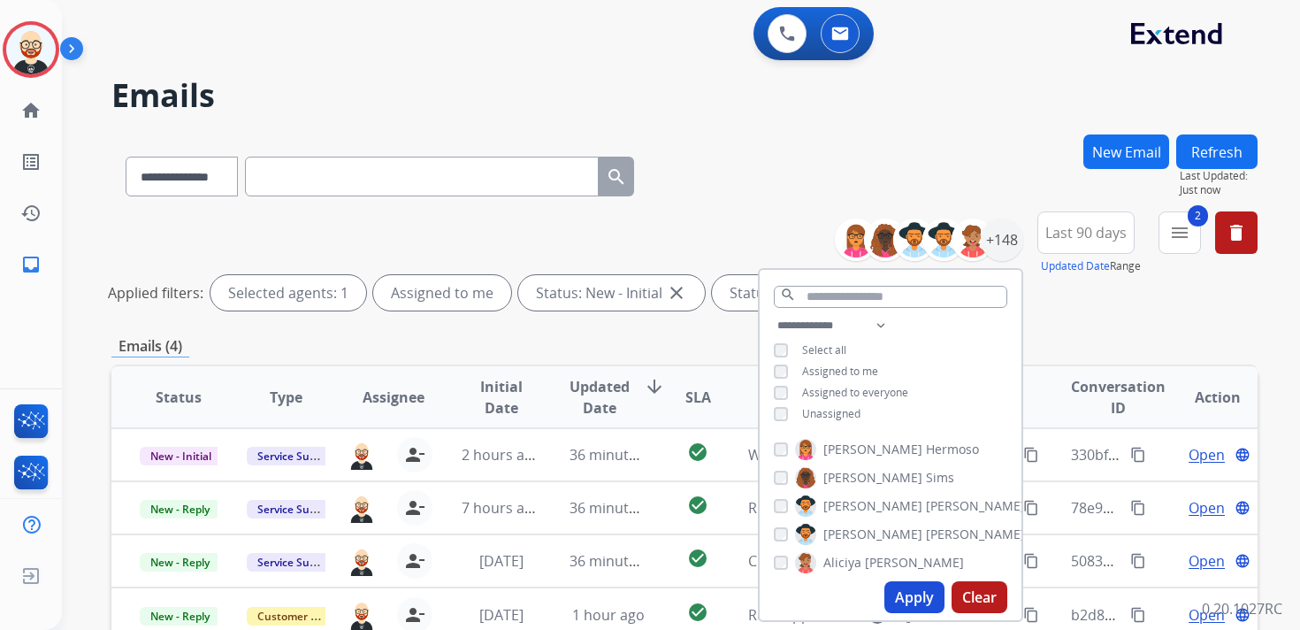
click at [1084, 333] on div "**********" at bounding box center [684, 591] width 1146 height 914
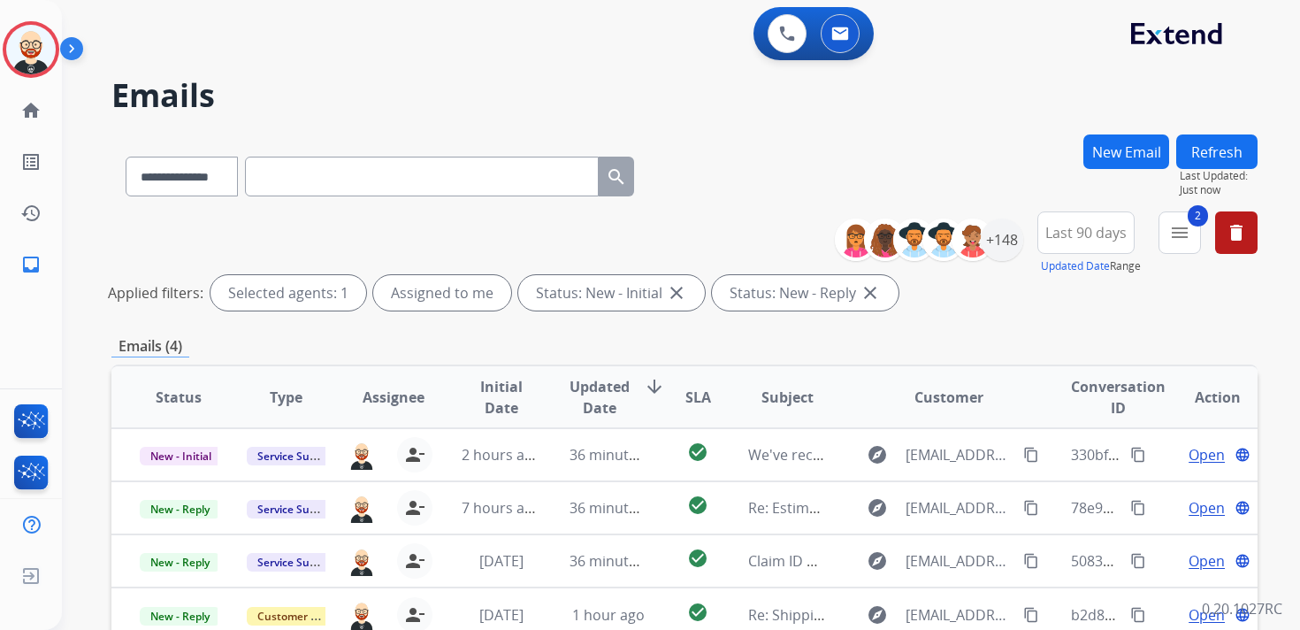
click at [589, 401] on span "Updated Date" at bounding box center [600, 397] width 60 height 42
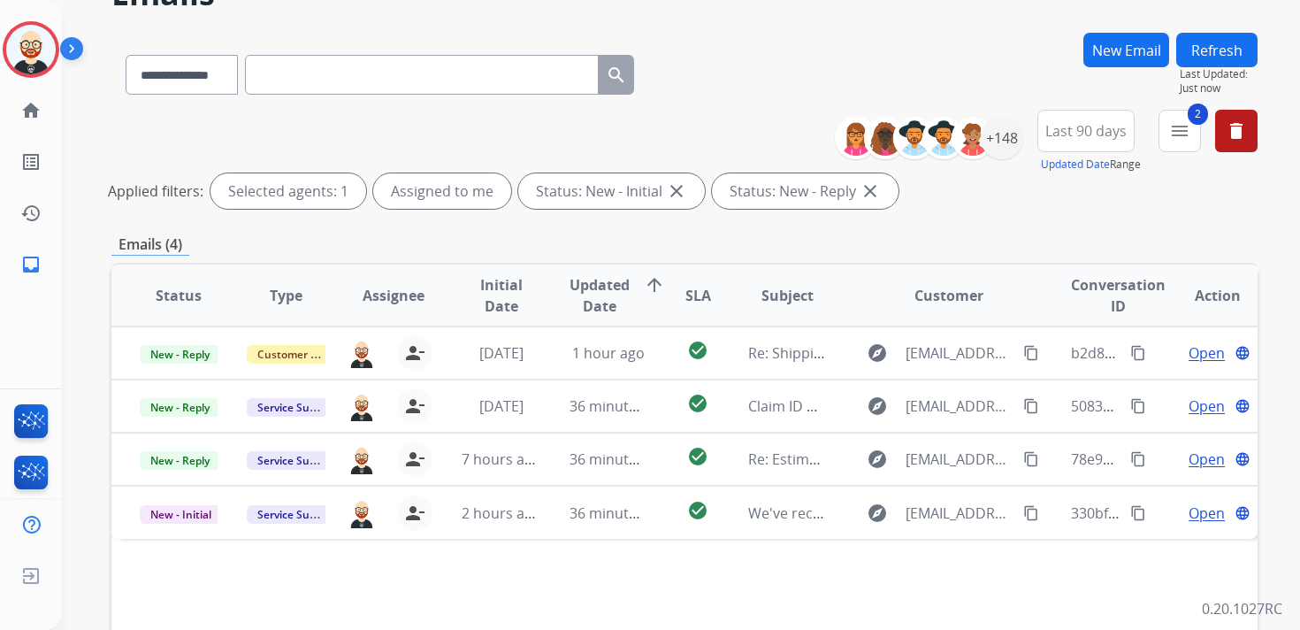
scroll to position [103, 0]
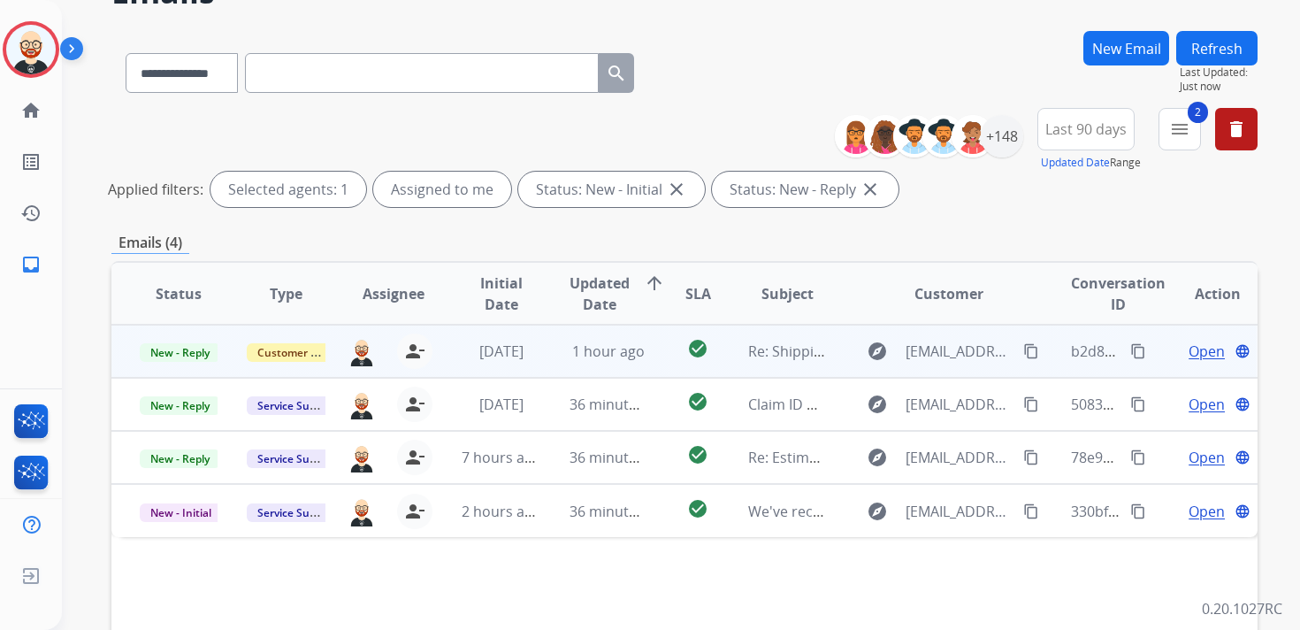
click at [1192, 355] on span "Open" at bounding box center [1207, 350] width 36 height 21
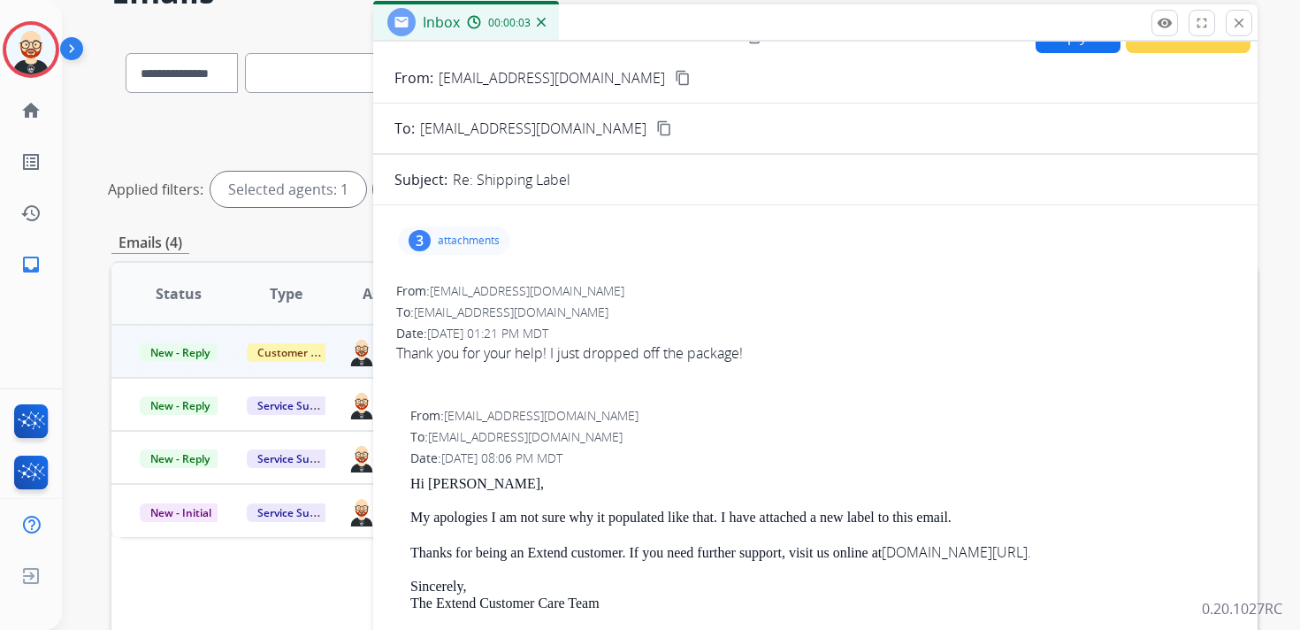
scroll to position [0, 0]
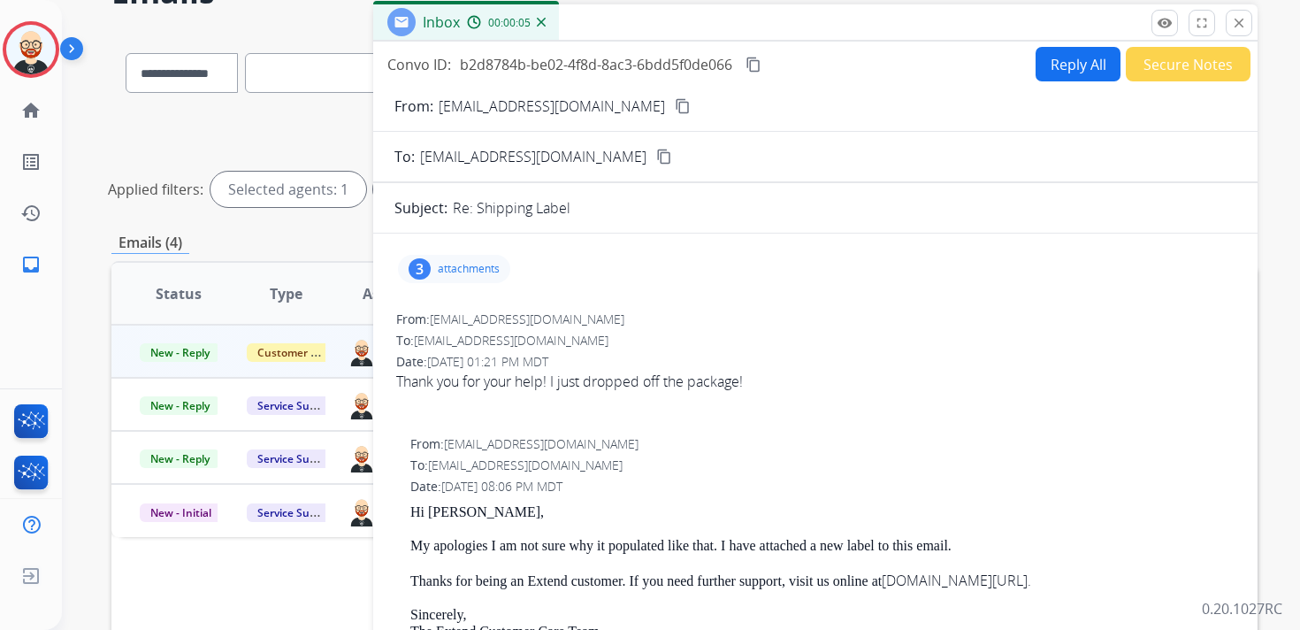
click at [1052, 61] on button "Reply All" at bounding box center [1078, 64] width 85 height 34
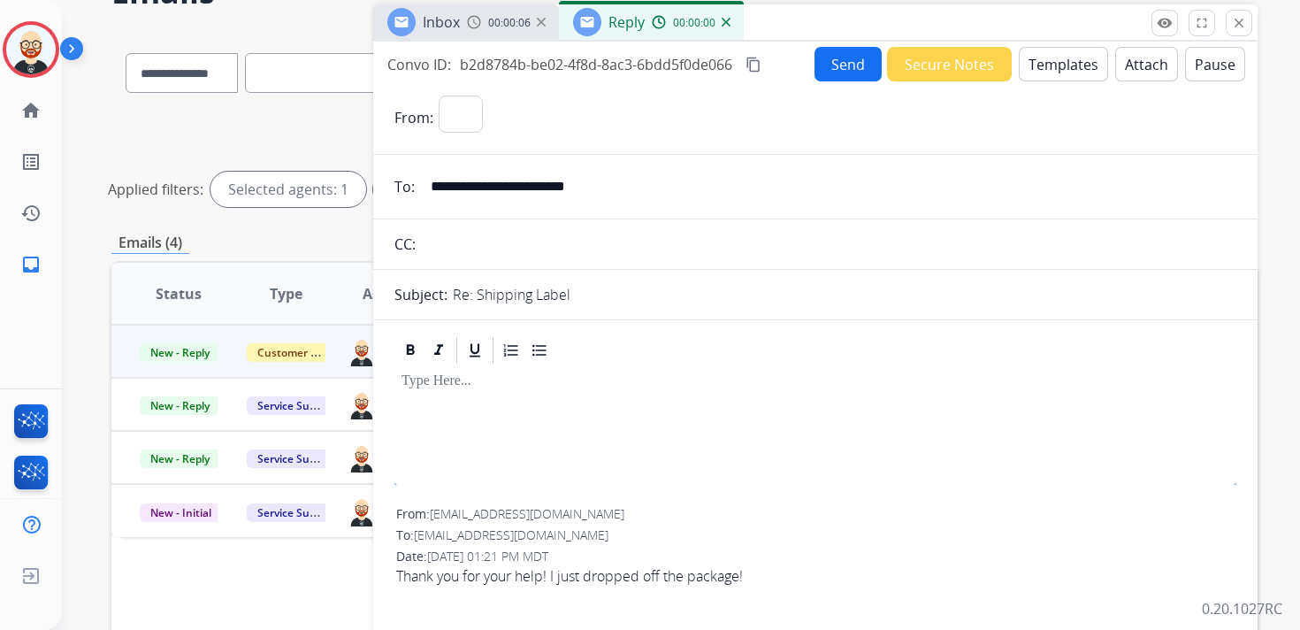
select select "**********"
click at [453, 389] on p at bounding box center [815, 381] width 828 height 16
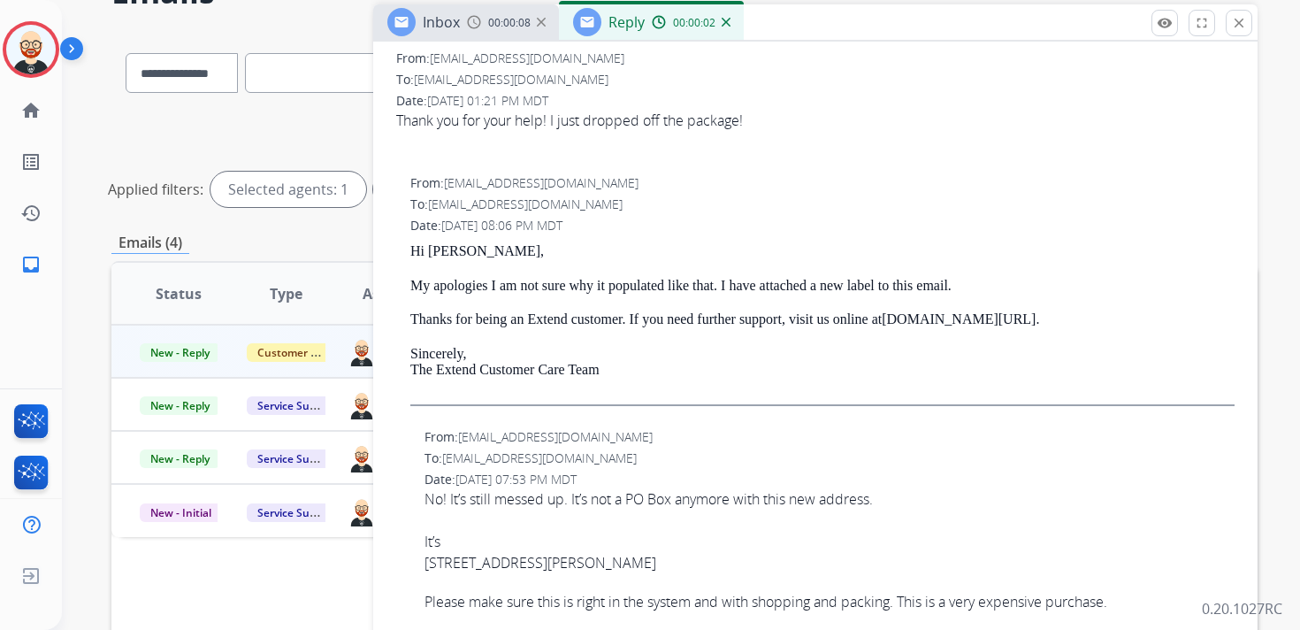
scroll to position [461, 0]
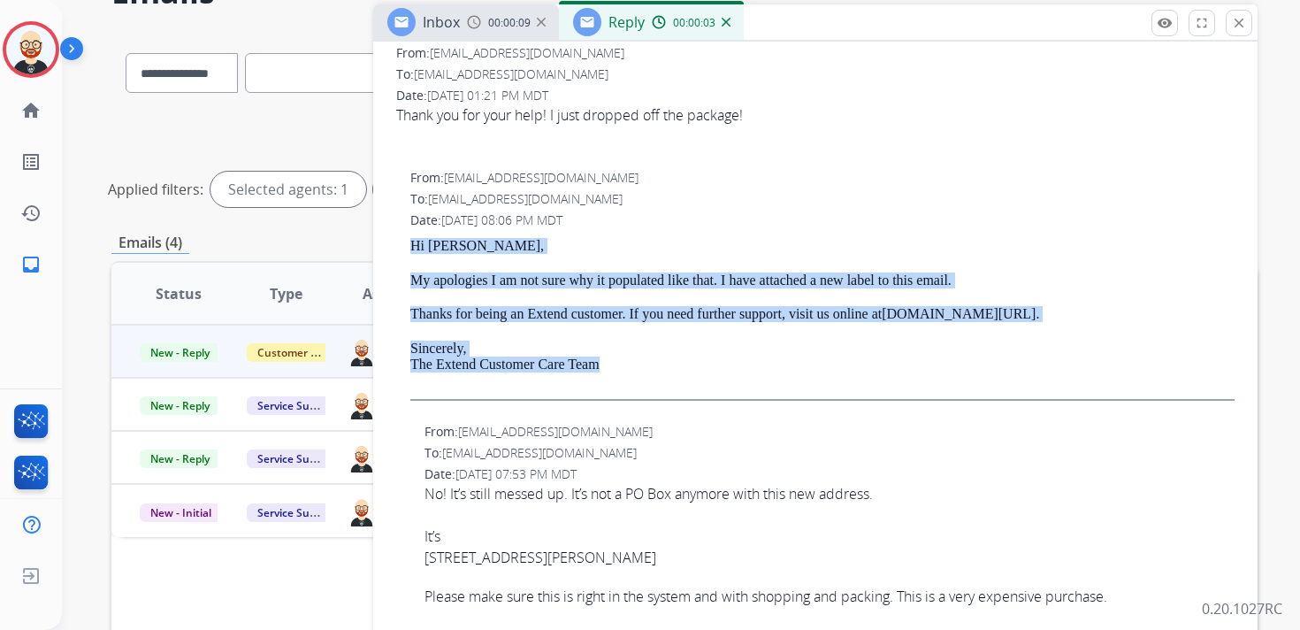
drag, startPoint x: 623, startPoint y: 369, endPoint x: 384, endPoint y: 248, distance: 268.1
copy div "Hi [PERSON_NAME], My apologies I am not sure why it populated like that. I have…"
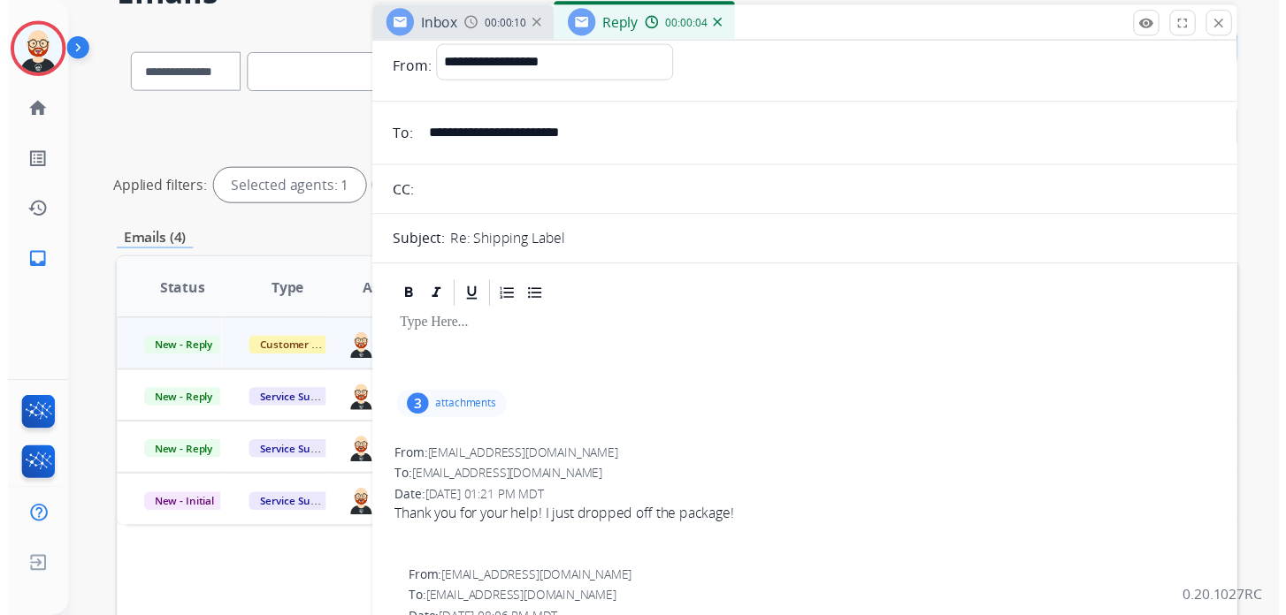
scroll to position [0, 0]
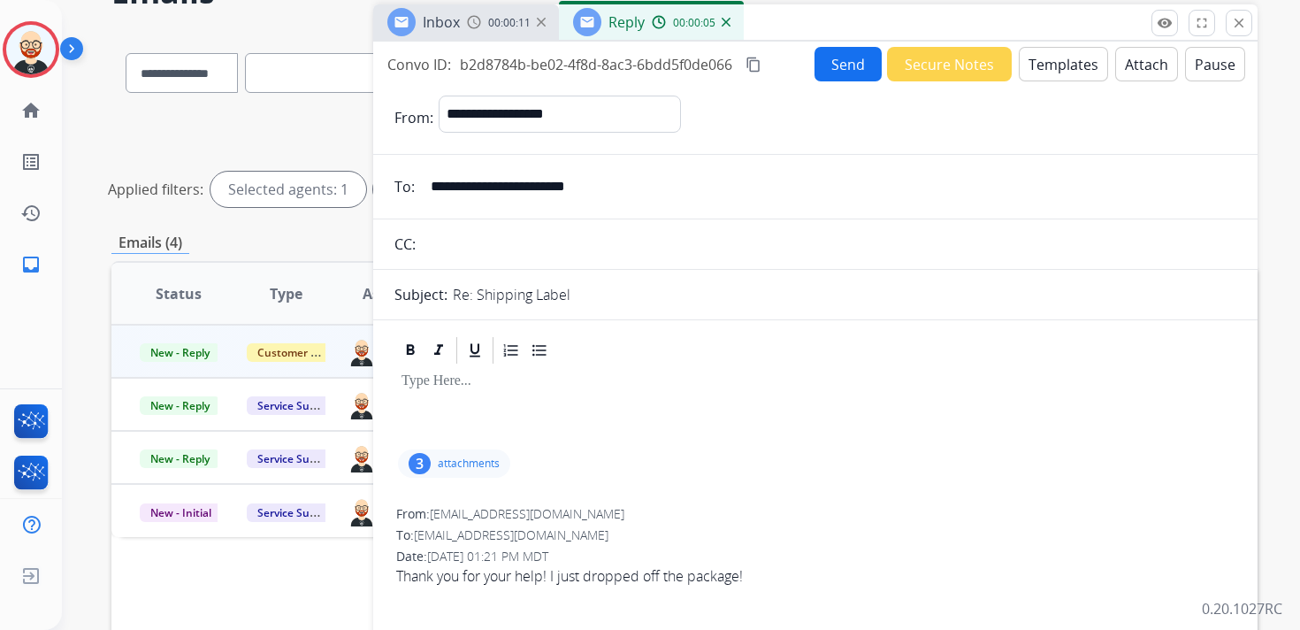
click at [456, 401] on div at bounding box center [815, 406] width 842 height 80
paste div
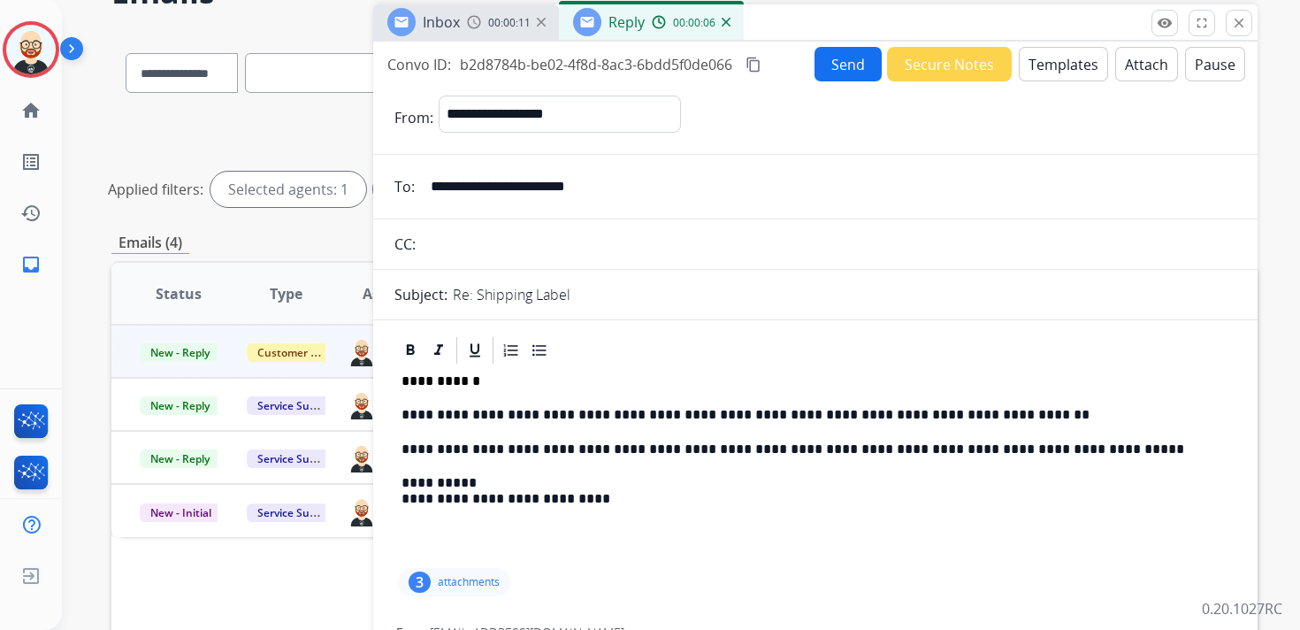
click at [463, 412] on p "**********" at bounding box center [808, 415] width 814 height 16
click at [634, 446] on p "**********" at bounding box center [808, 449] width 814 height 16
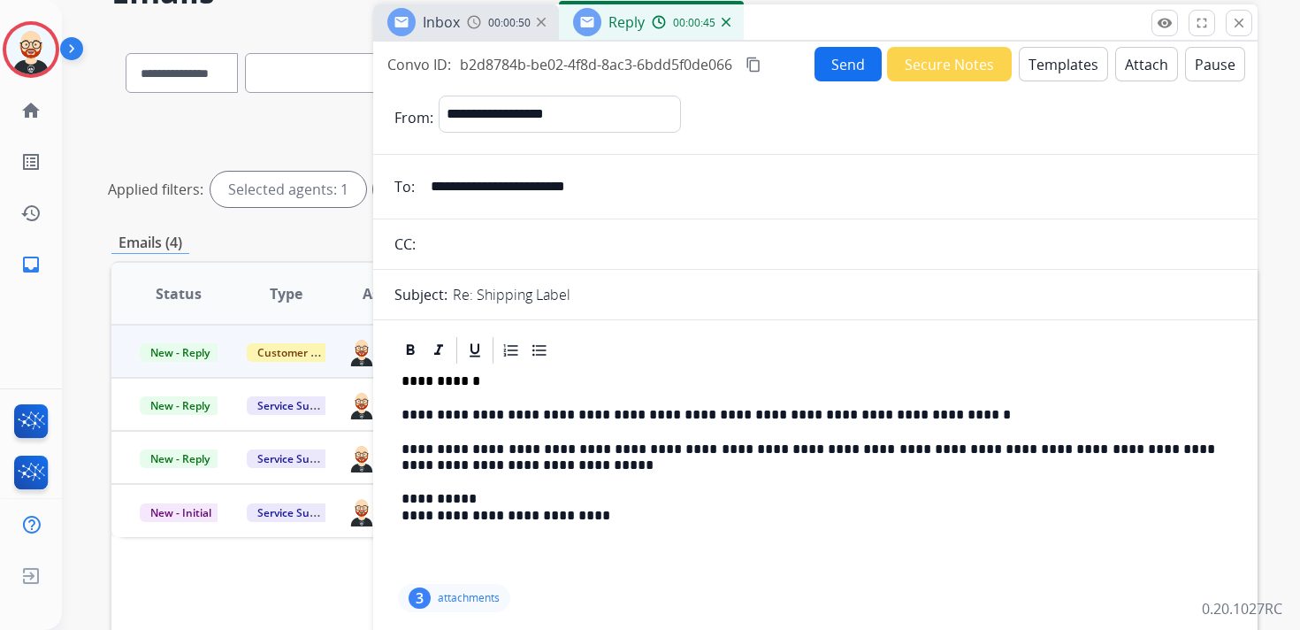
click at [845, 58] on button "Send" at bounding box center [847, 64] width 67 height 34
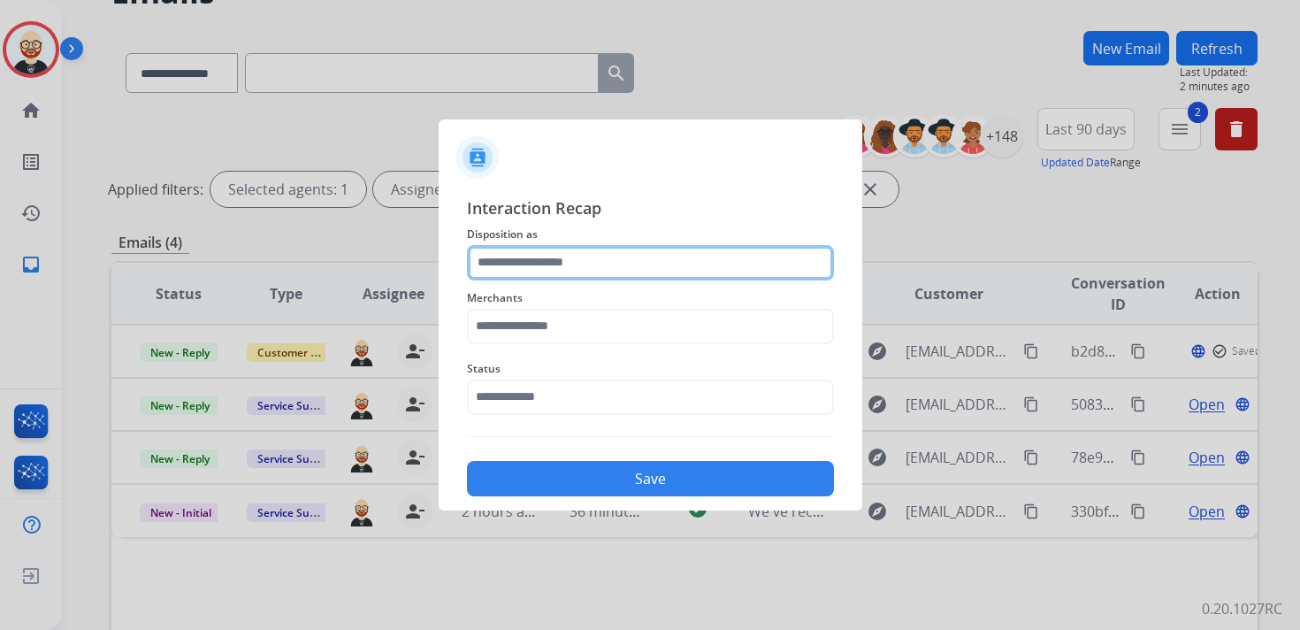
click at [706, 261] on input "text" at bounding box center [650, 262] width 367 height 35
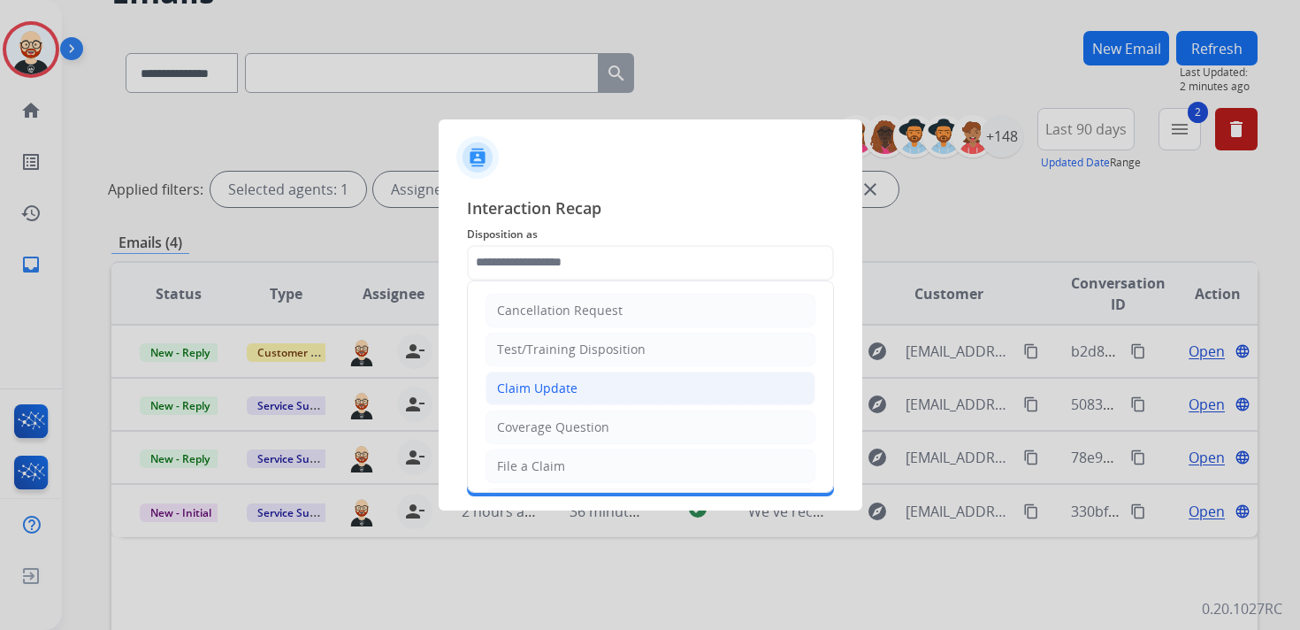
click at [646, 395] on li "Claim Update" at bounding box center [650, 388] width 330 height 34
type input "**********"
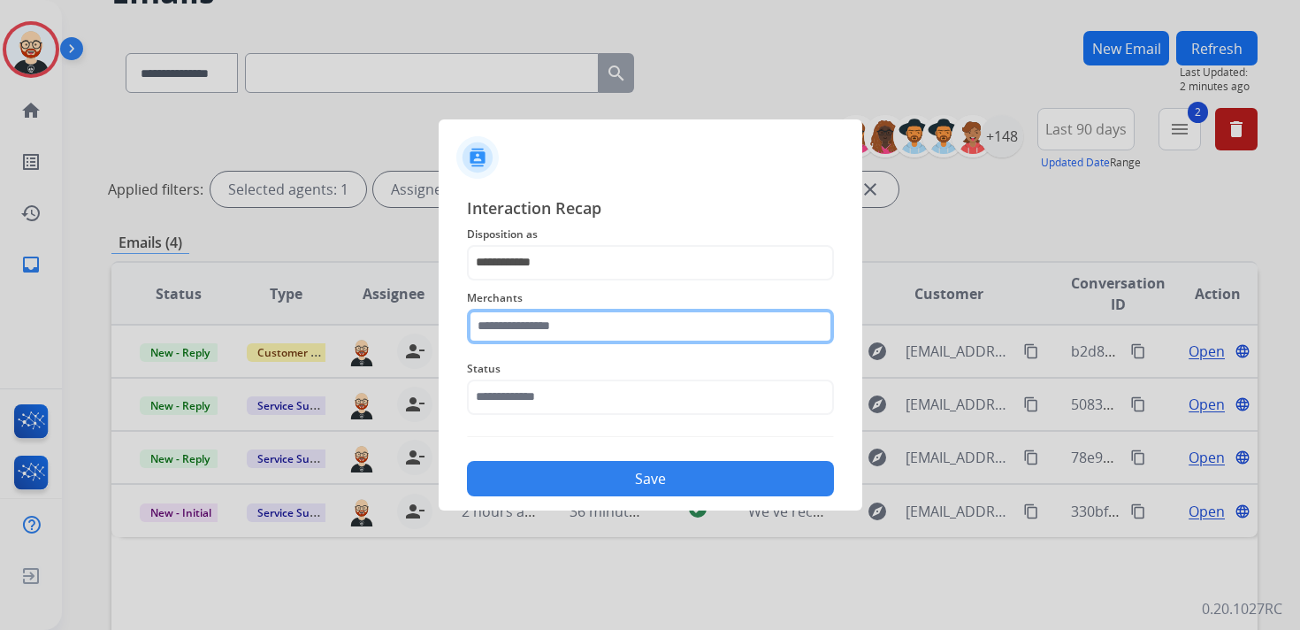
click at [552, 325] on input "text" at bounding box center [650, 326] width 367 height 35
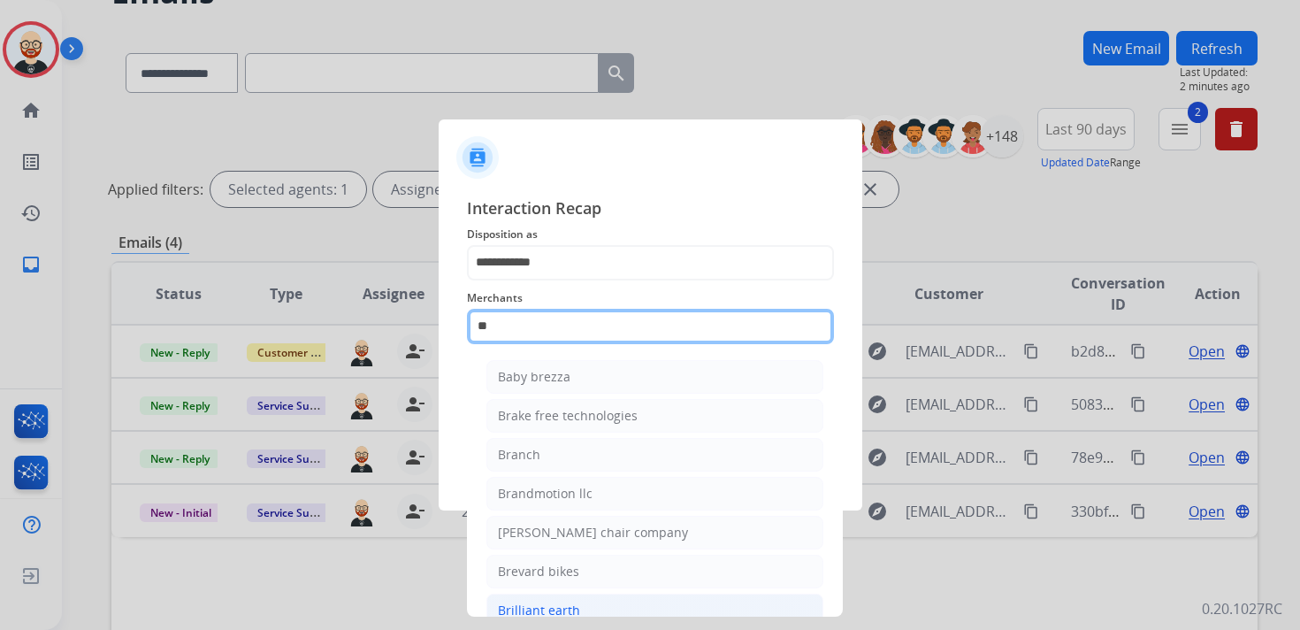
type input "*"
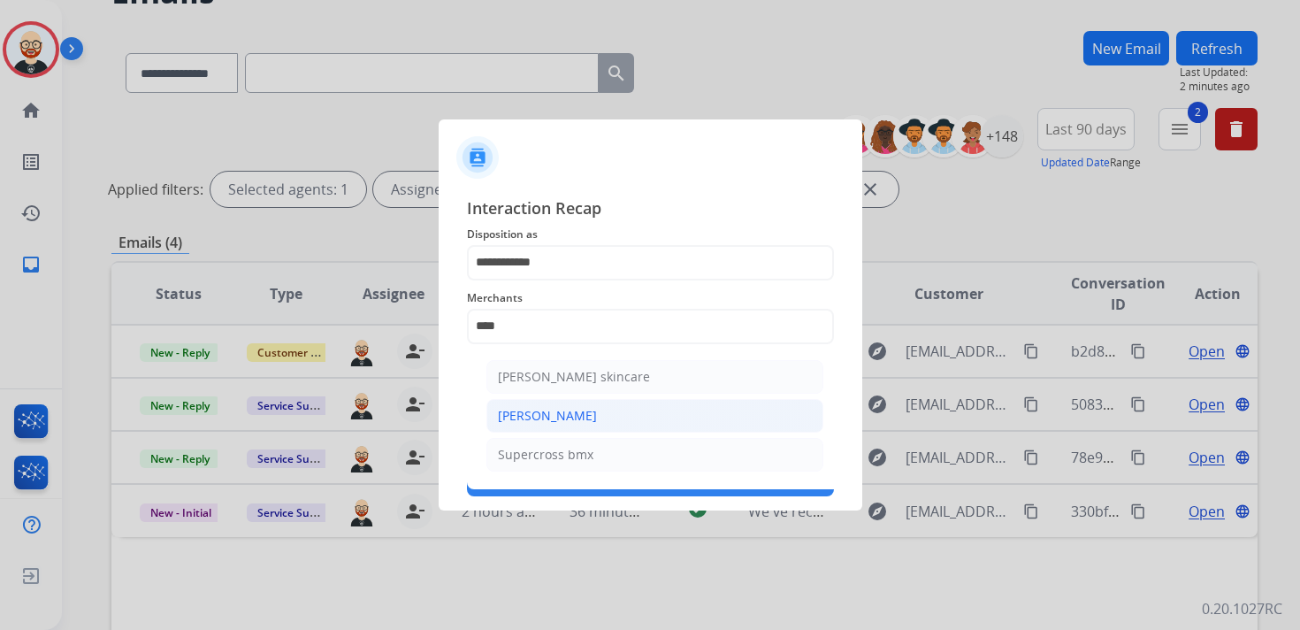
click at [566, 417] on div "[PERSON_NAME]" at bounding box center [547, 416] width 99 height 18
type input "**********"
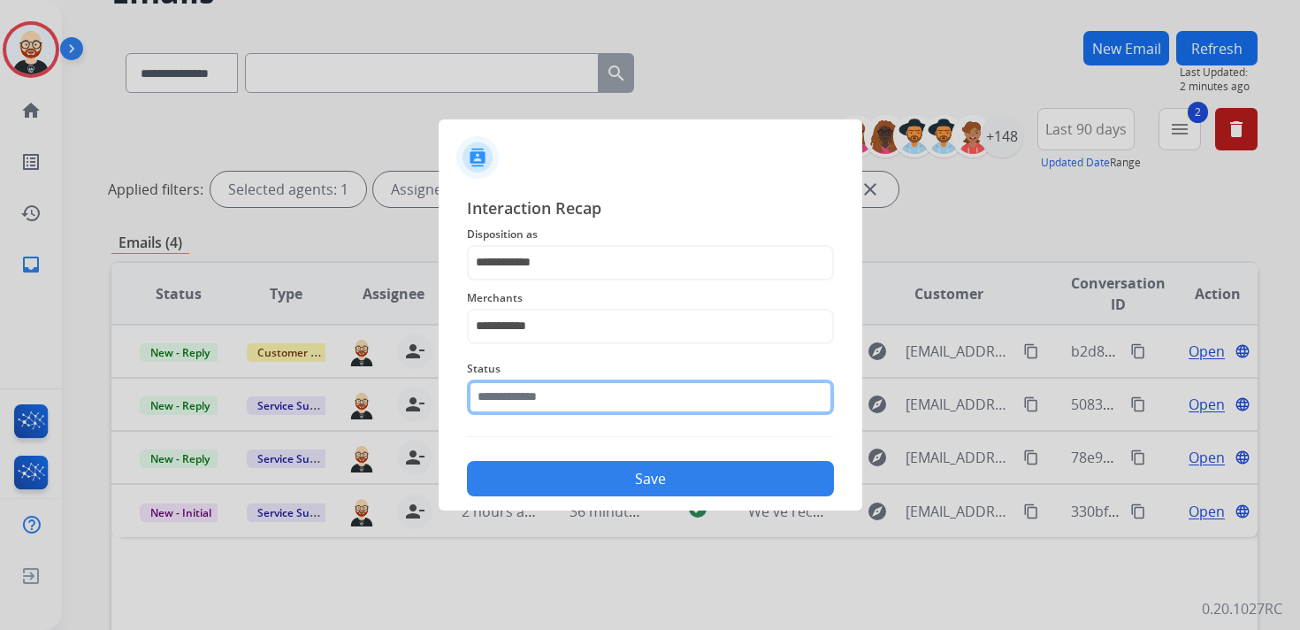
click at [554, 410] on div "Status" at bounding box center [650, 386] width 367 height 71
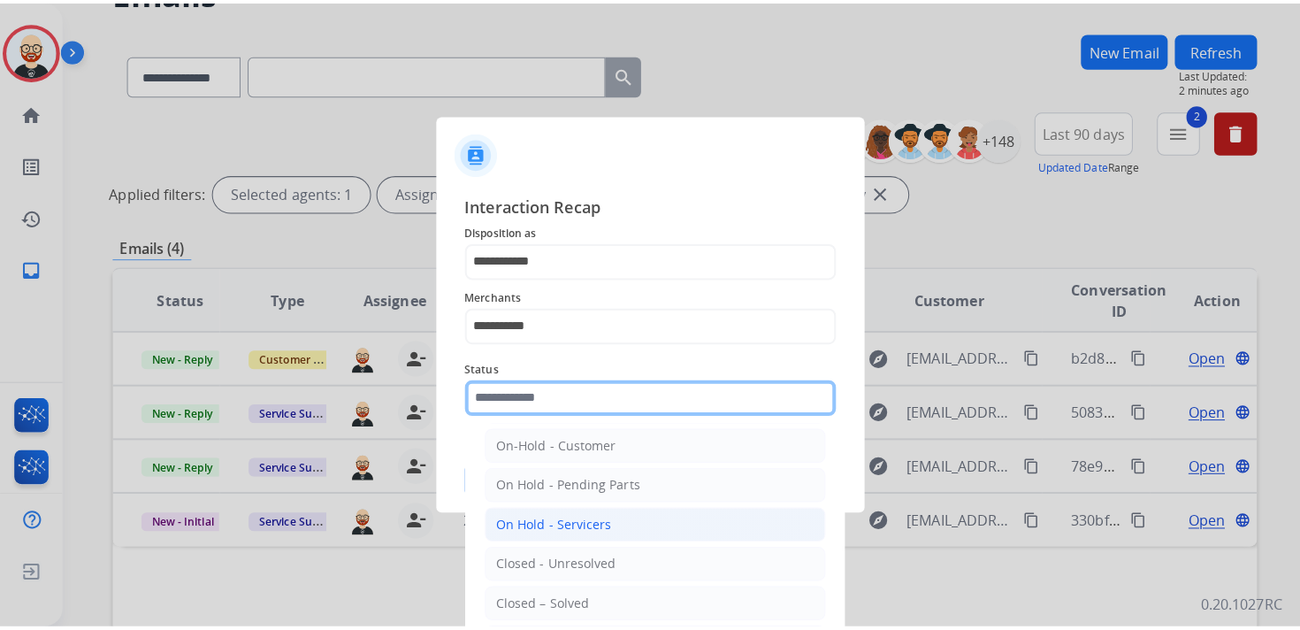
scroll to position [59, 0]
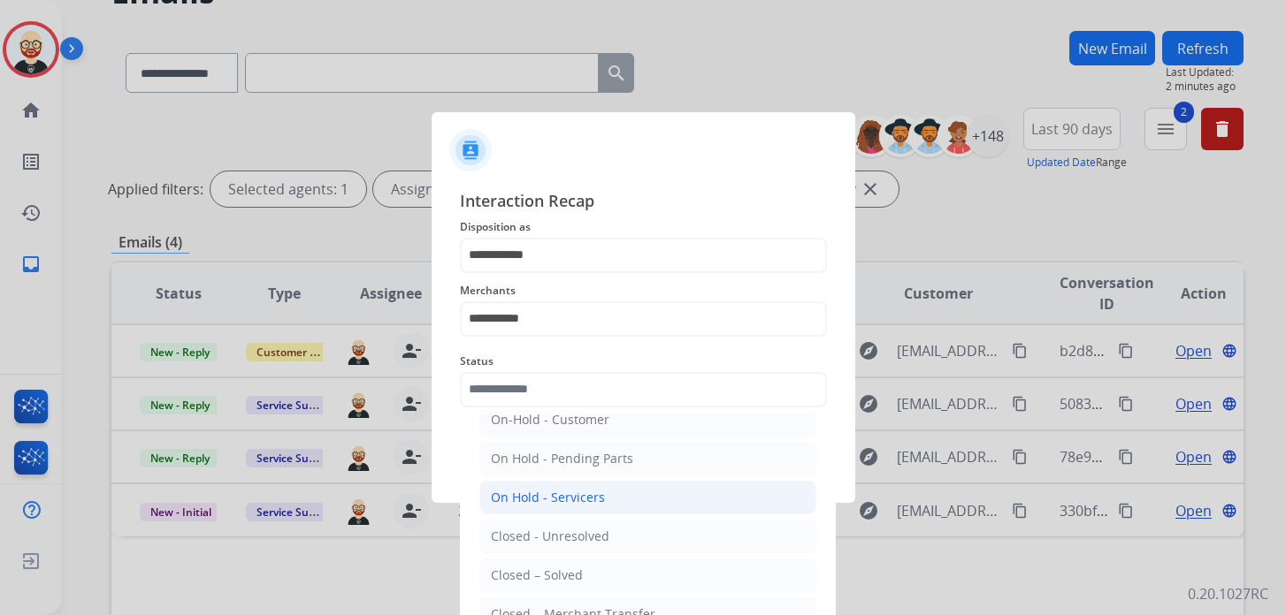
click at [614, 559] on li "Closed – Solved" at bounding box center [647, 576] width 337 height 34
type input "**********"
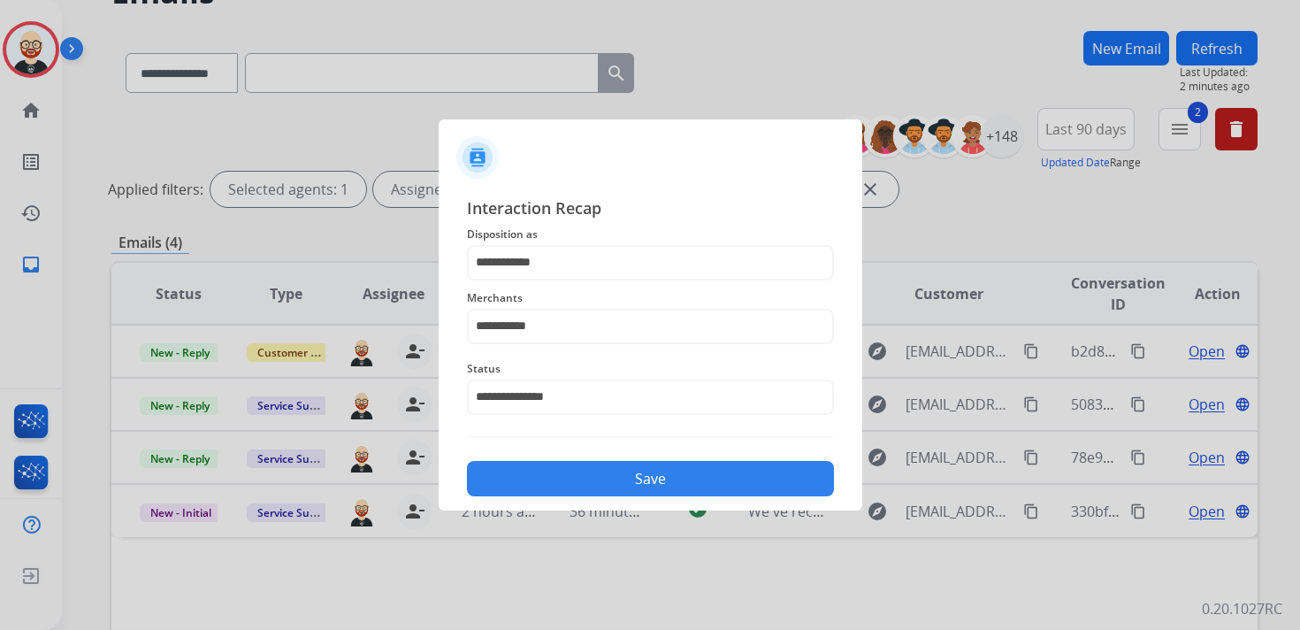
click at [642, 485] on button "Save" at bounding box center [650, 478] width 367 height 35
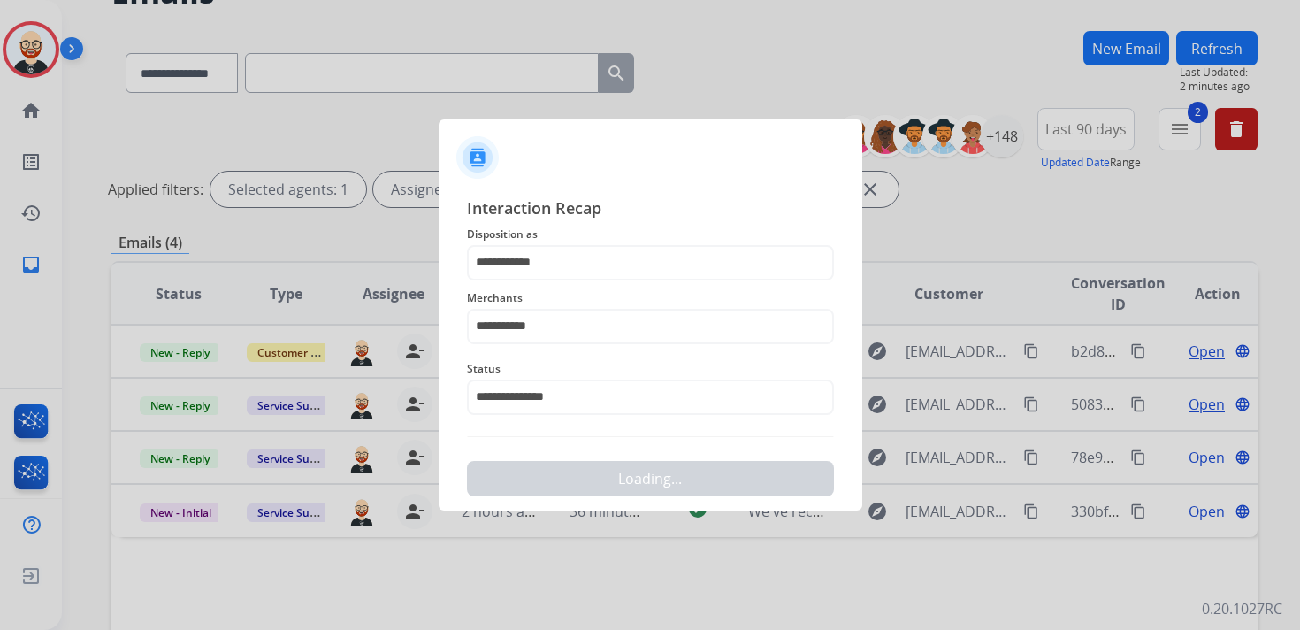
scroll to position [0, 0]
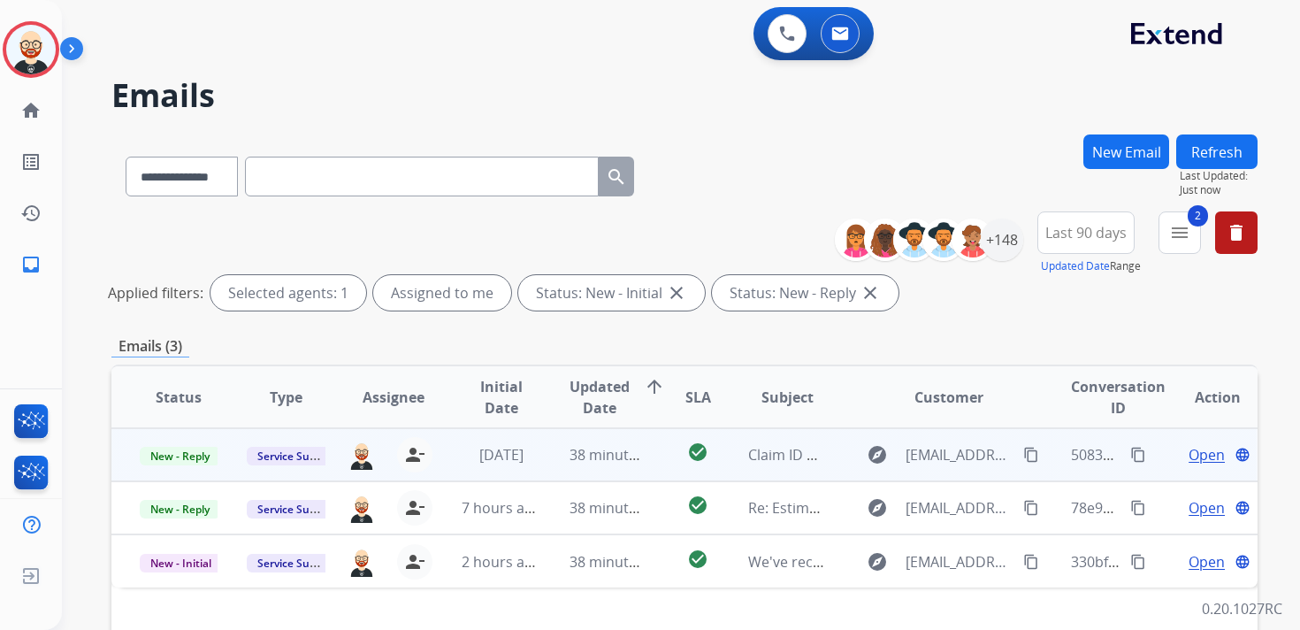
click at [1189, 455] on span "Open" at bounding box center [1207, 454] width 36 height 21
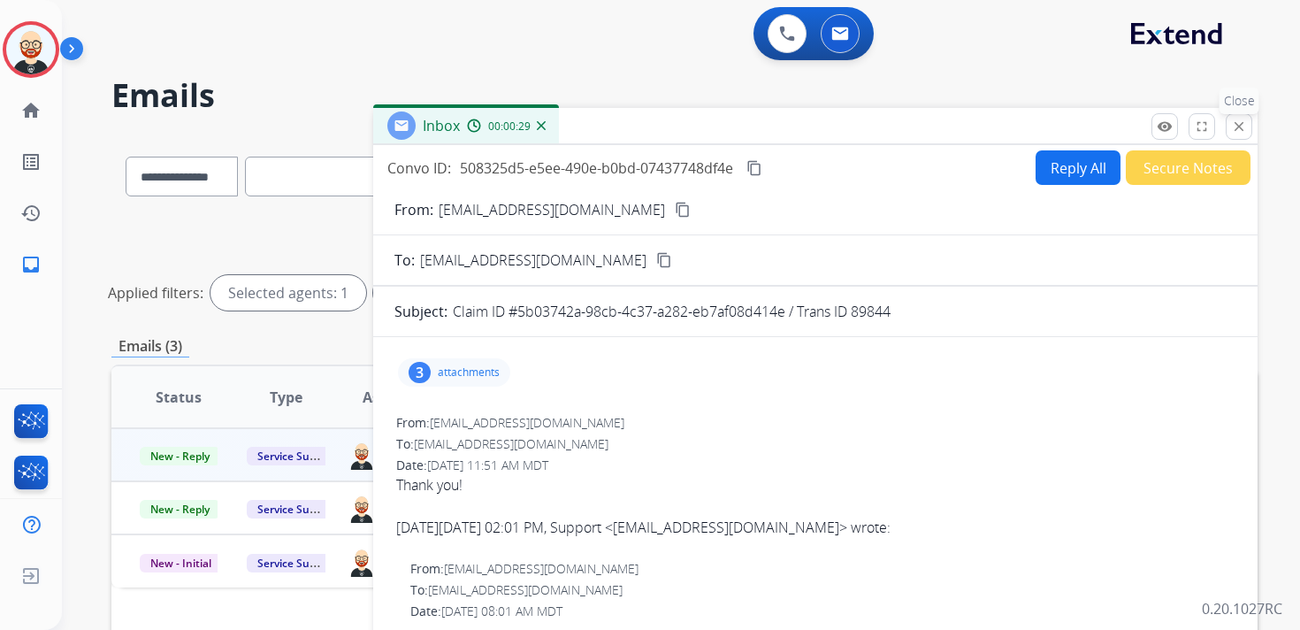
click at [1233, 132] on mat-icon "close" at bounding box center [1239, 126] width 16 height 16
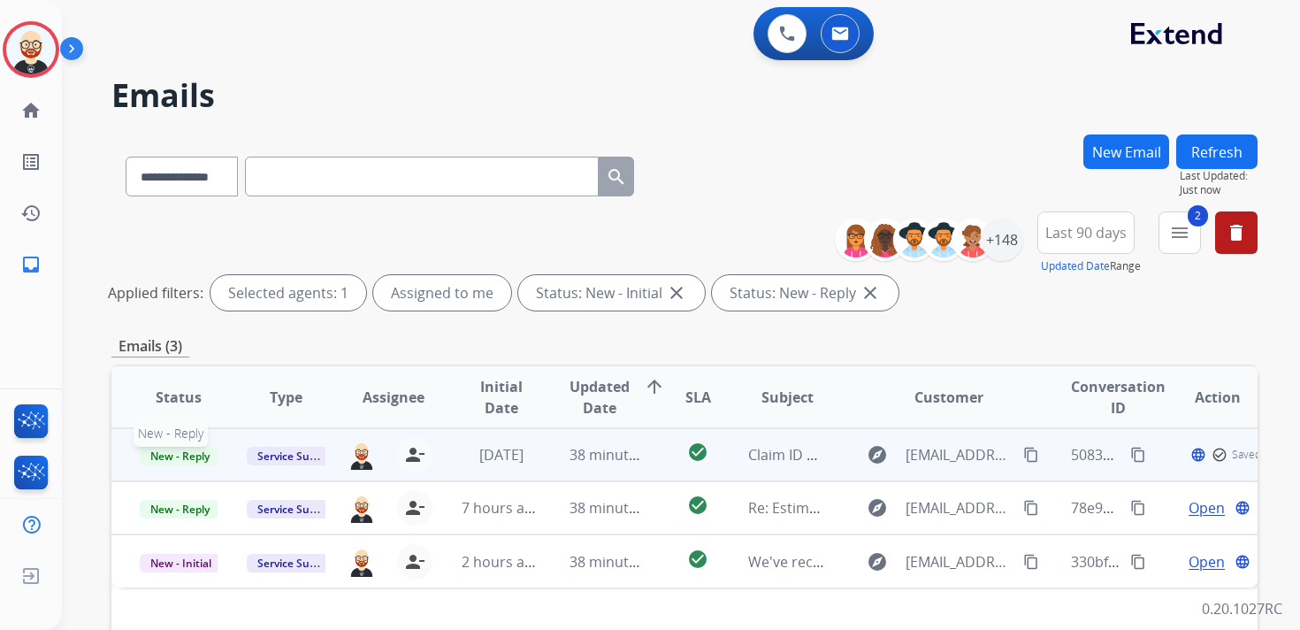
click at [207, 450] on span "New - Reply" at bounding box center [180, 456] width 80 height 19
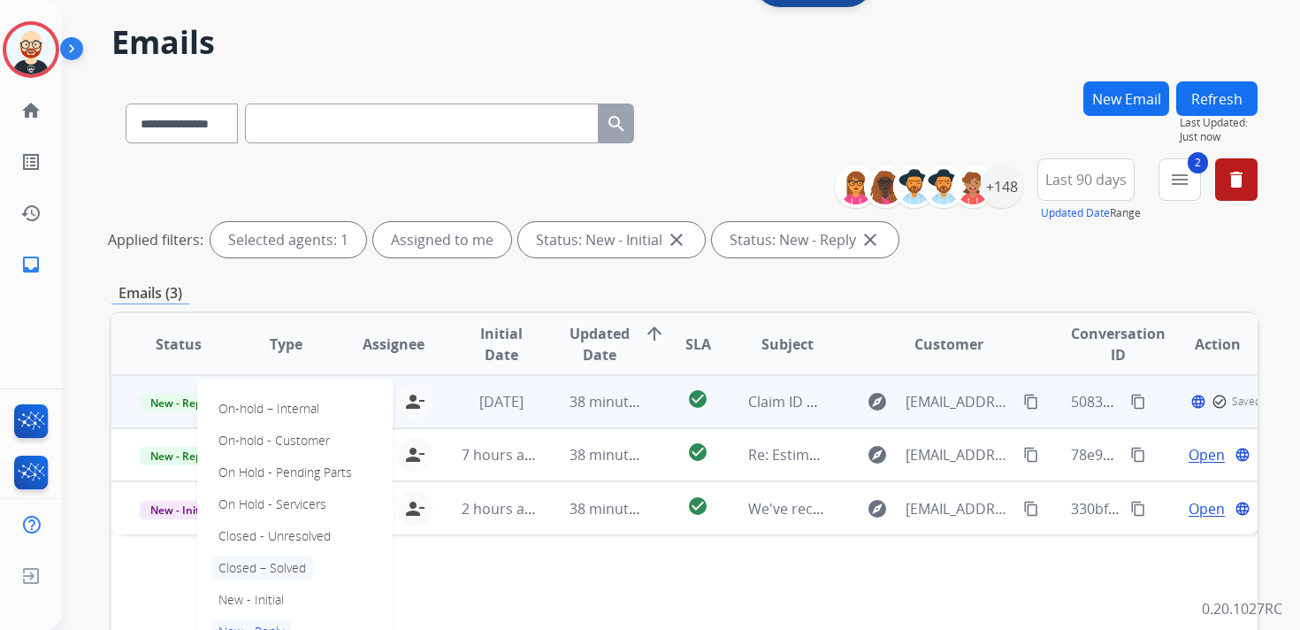
scroll to position [62, 0]
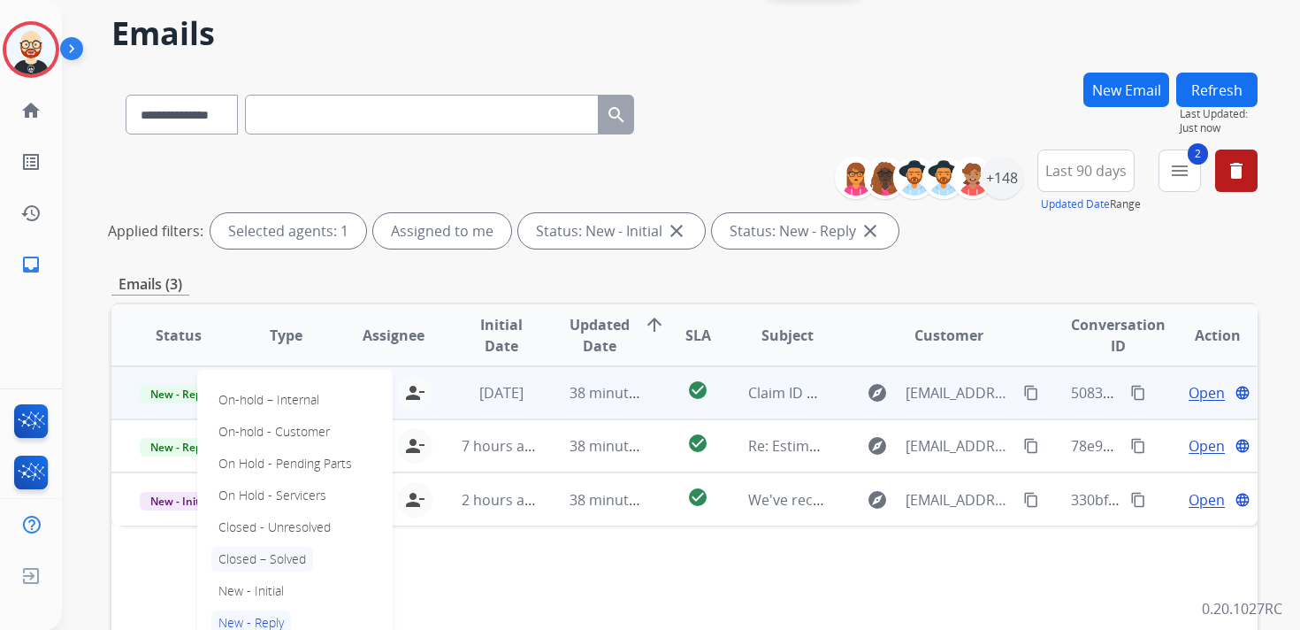
click at [278, 563] on p "Closed – Solved" at bounding box center [262, 559] width 102 height 25
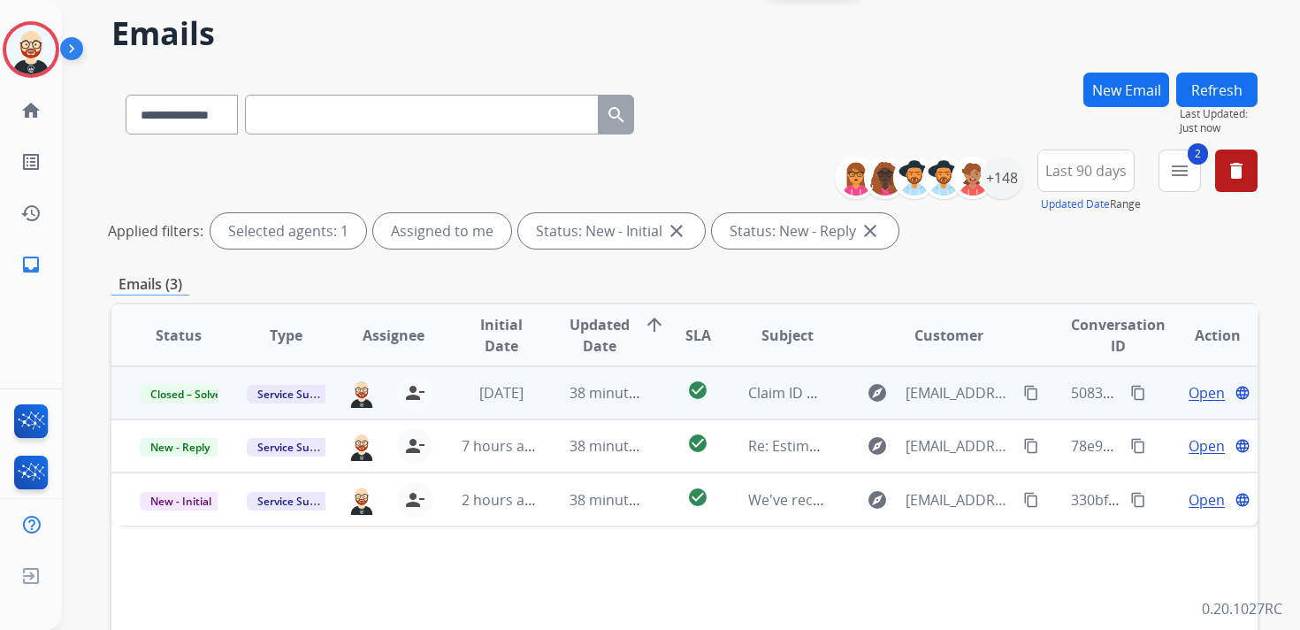
click at [1201, 96] on button "Refresh" at bounding box center [1216, 90] width 81 height 34
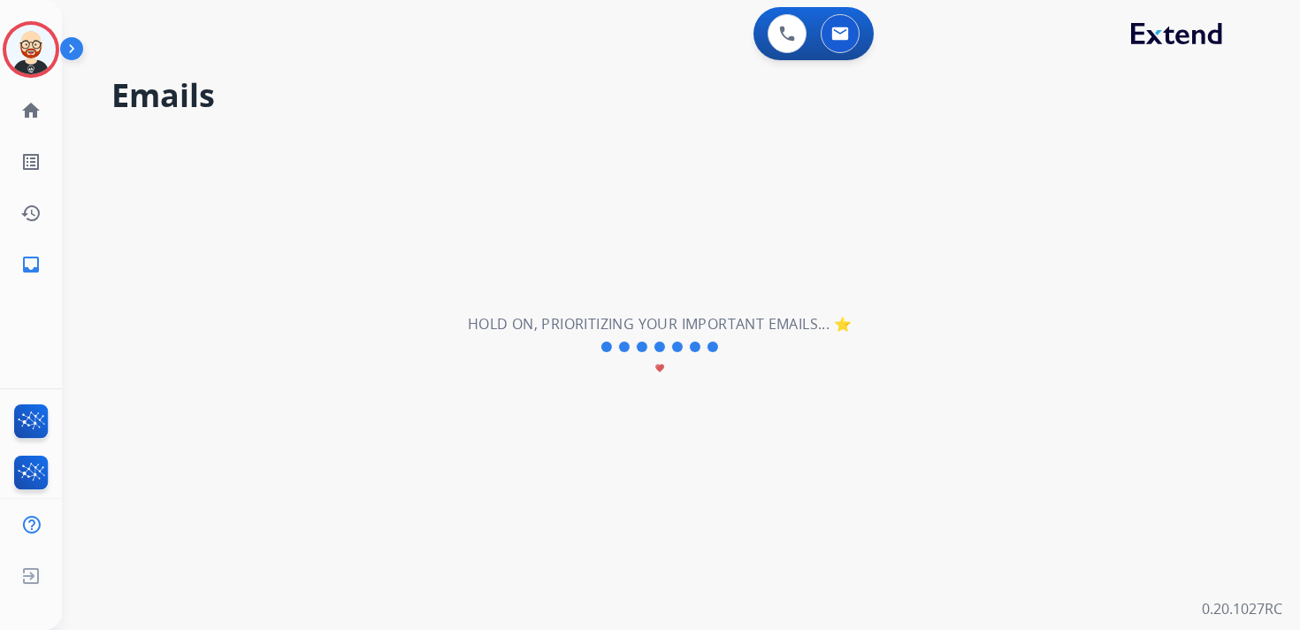
scroll to position [0, 0]
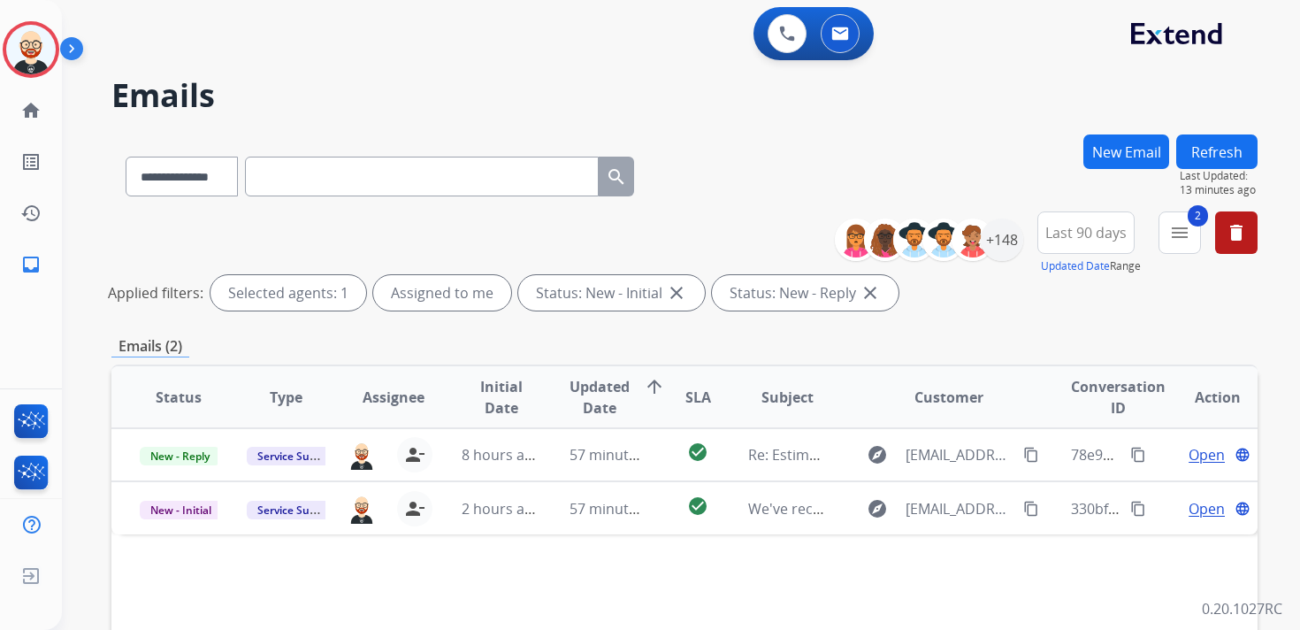
click at [1223, 165] on button "Refresh" at bounding box center [1216, 151] width 81 height 34
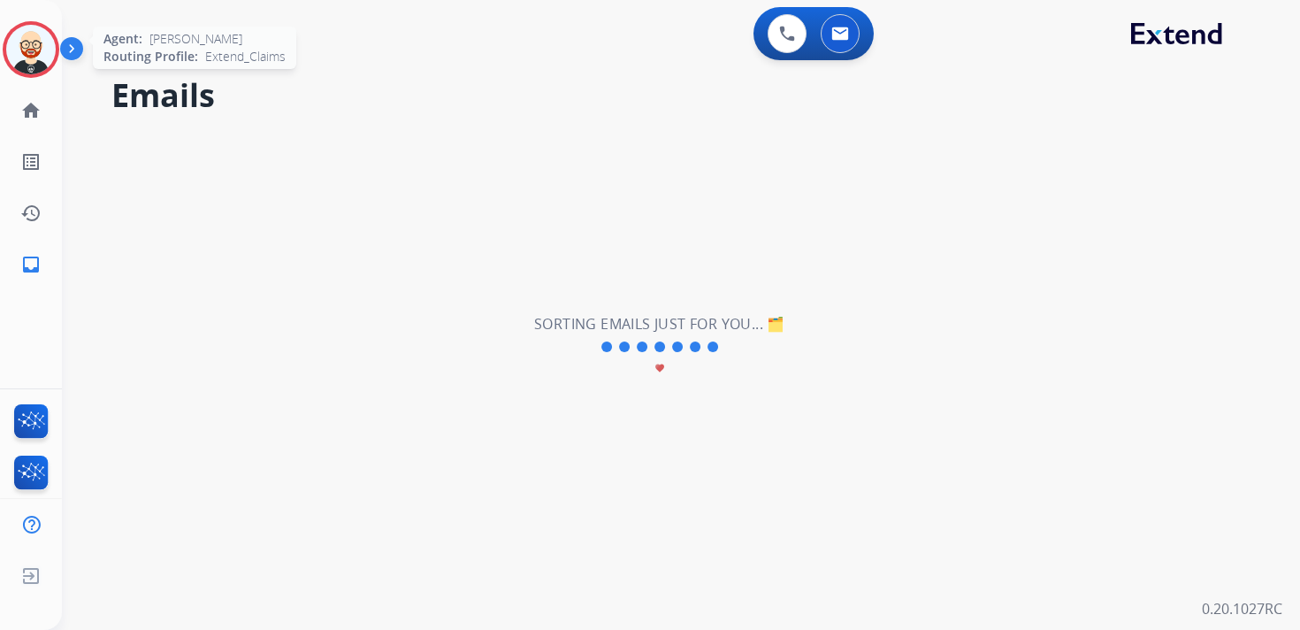
click at [27, 36] on img at bounding box center [31, 50] width 50 height 50
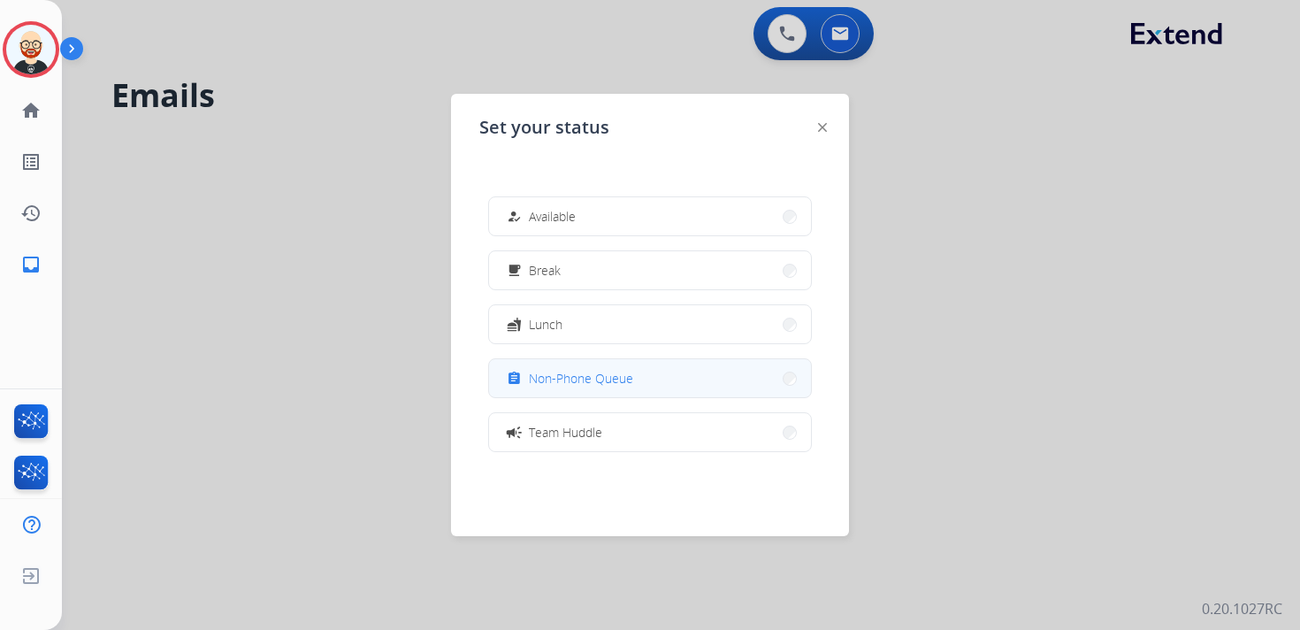
click at [573, 373] on span "Non-Phone Queue" at bounding box center [581, 378] width 104 height 19
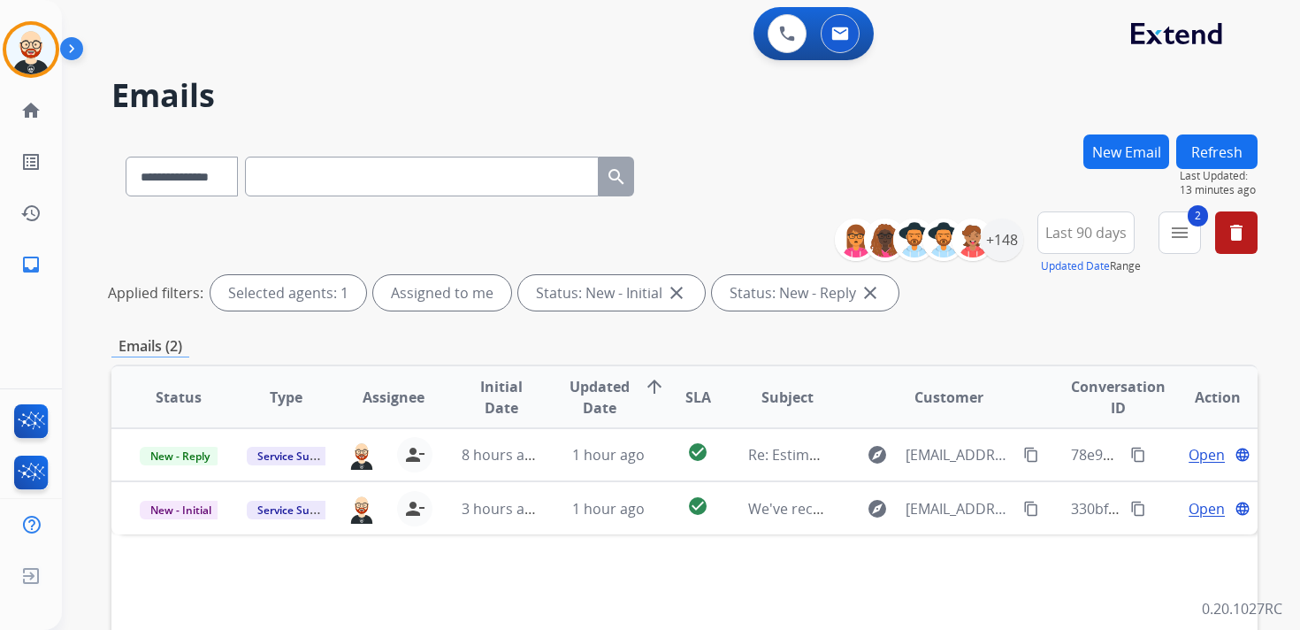
click at [1216, 164] on button "Refresh" at bounding box center [1216, 151] width 81 height 34
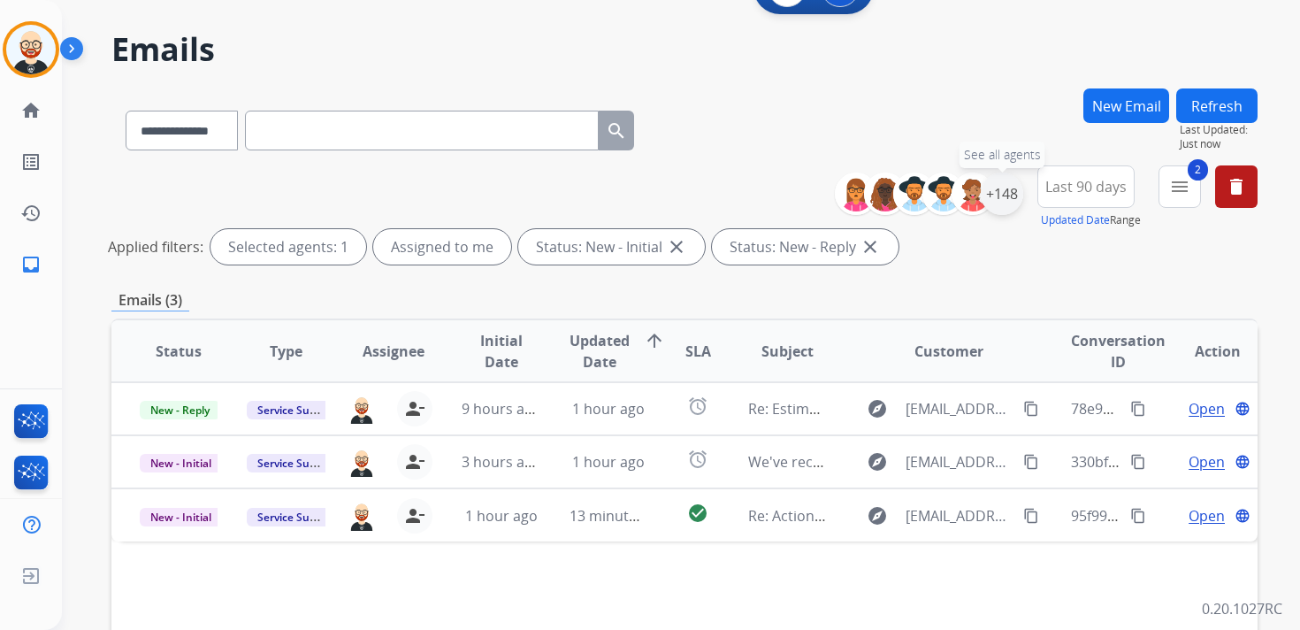
scroll to position [58, 0]
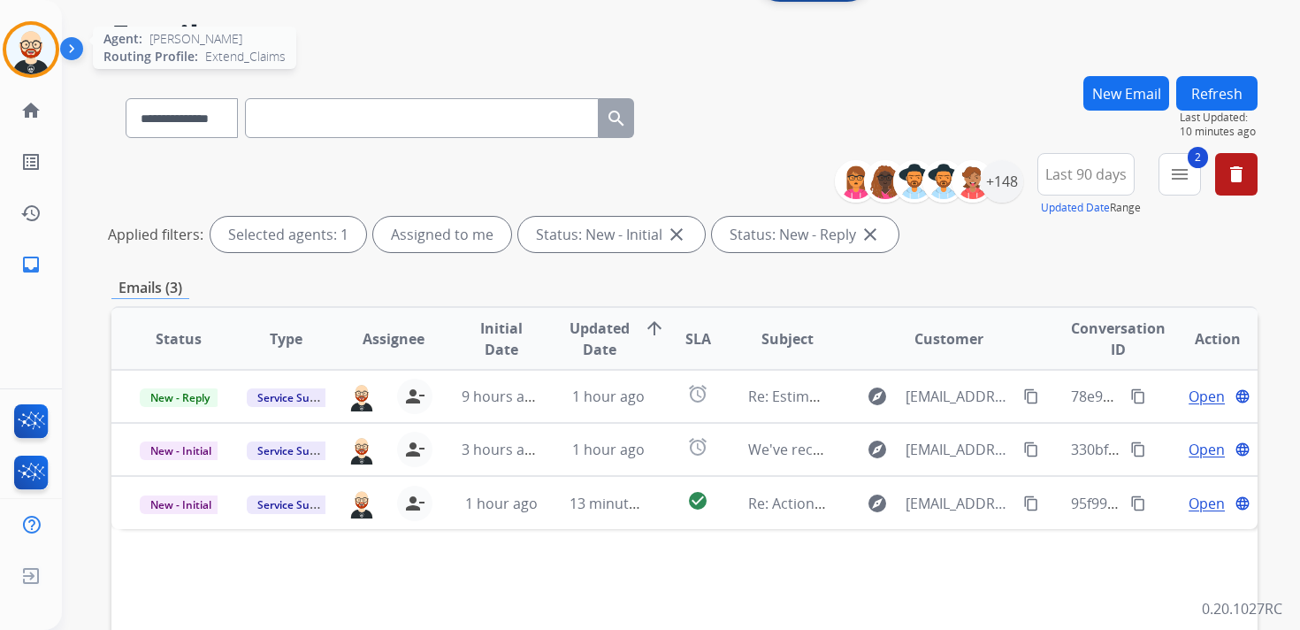
click at [35, 68] on img at bounding box center [31, 50] width 50 height 50
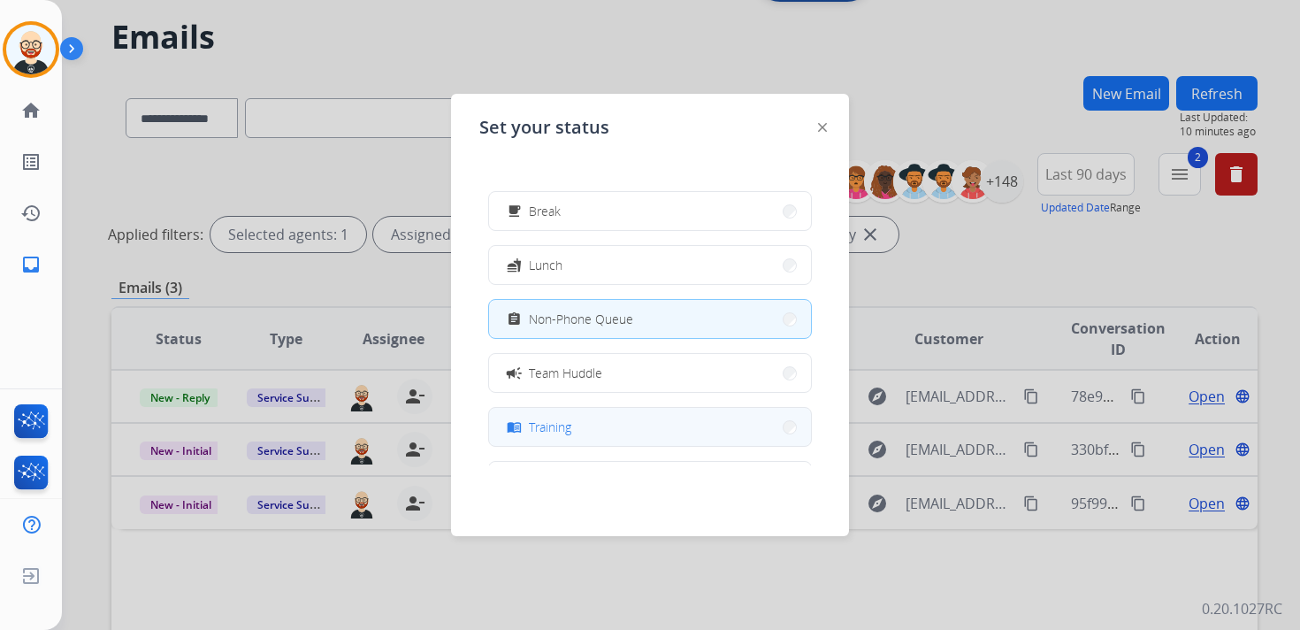
scroll to position [279, 0]
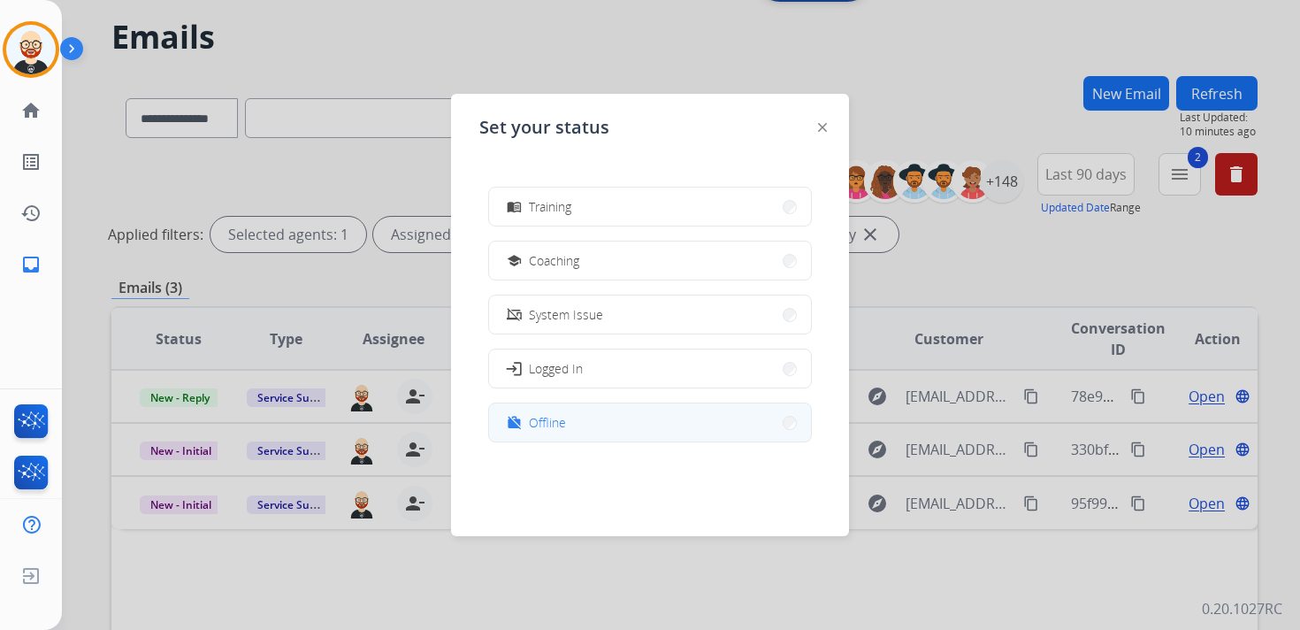
click at [561, 428] on span "Offline" at bounding box center [547, 422] width 37 height 19
